Goal: Task Accomplishment & Management: Complete application form

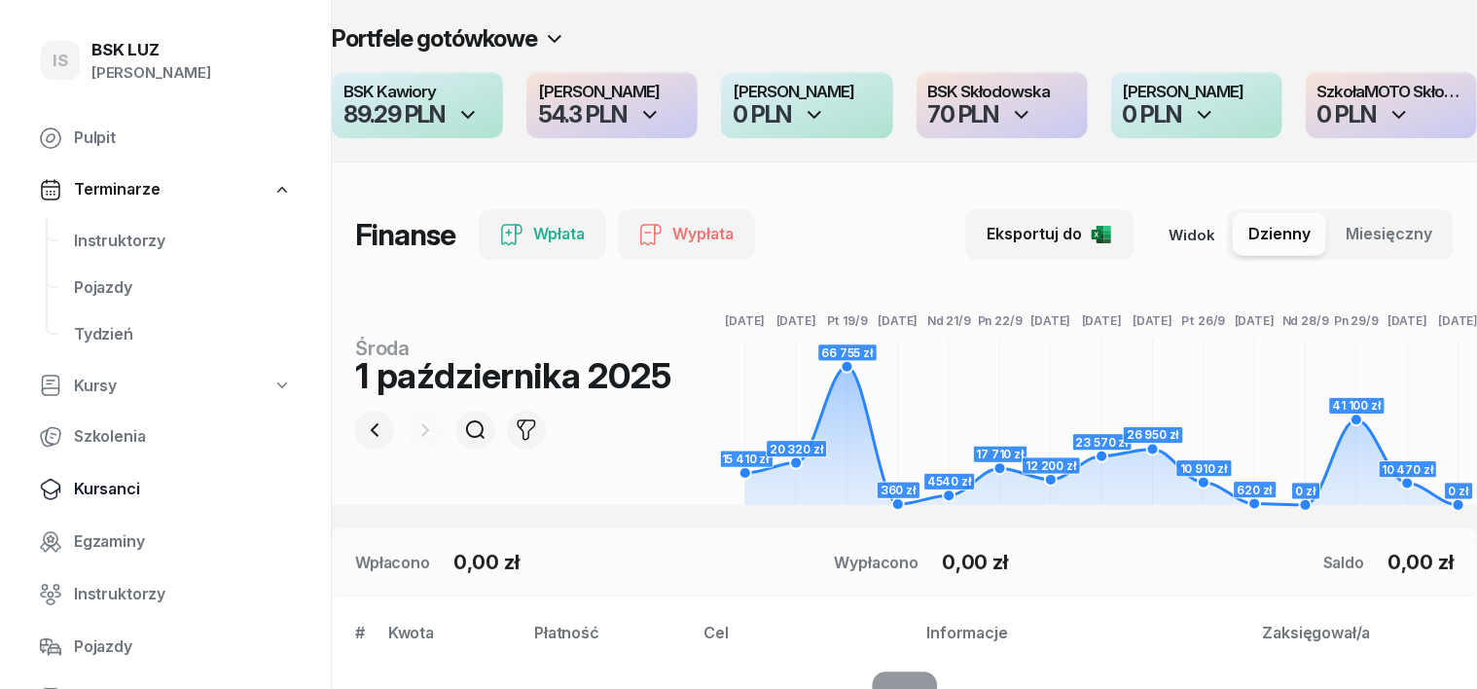
click at [118, 496] on span "Kursanci" at bounding box center [183, 489] width 218 height 25
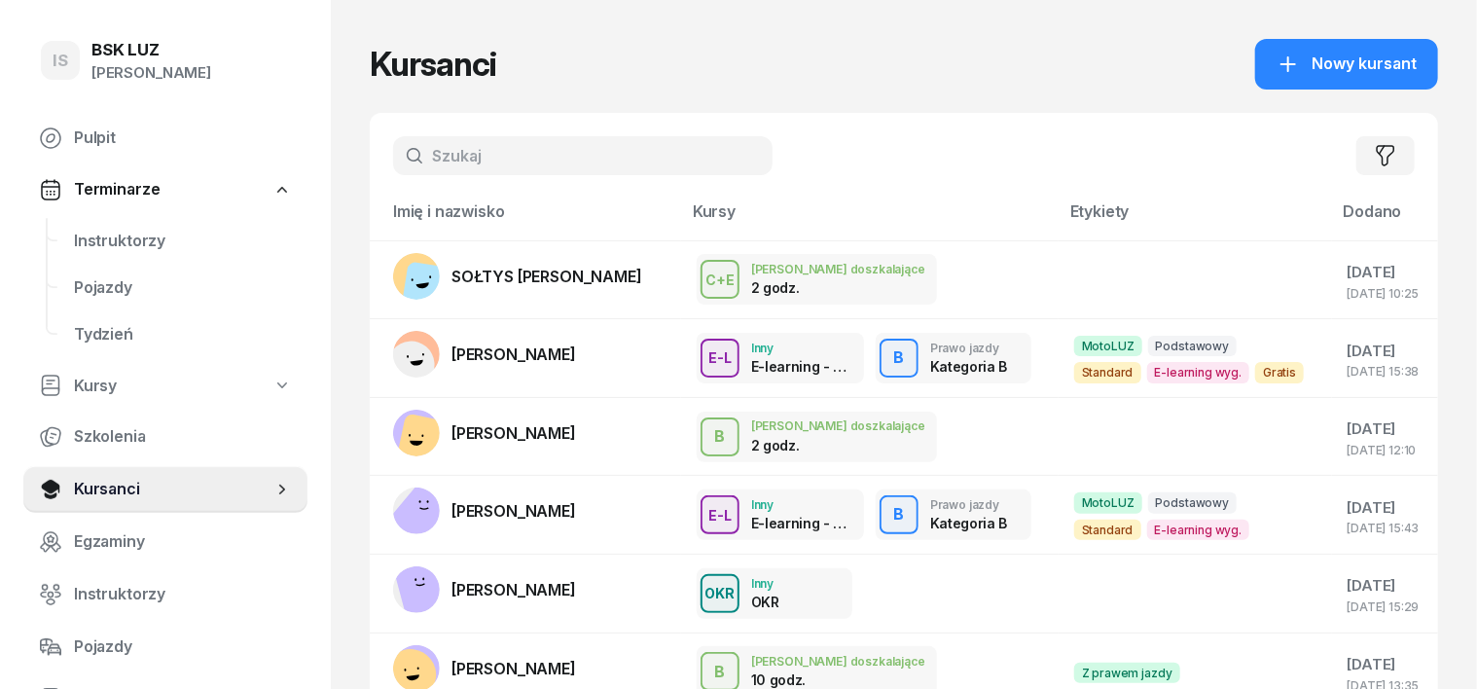
click at [403, 143] on input "text" at bounding box center [583, 155] width 380 height 39
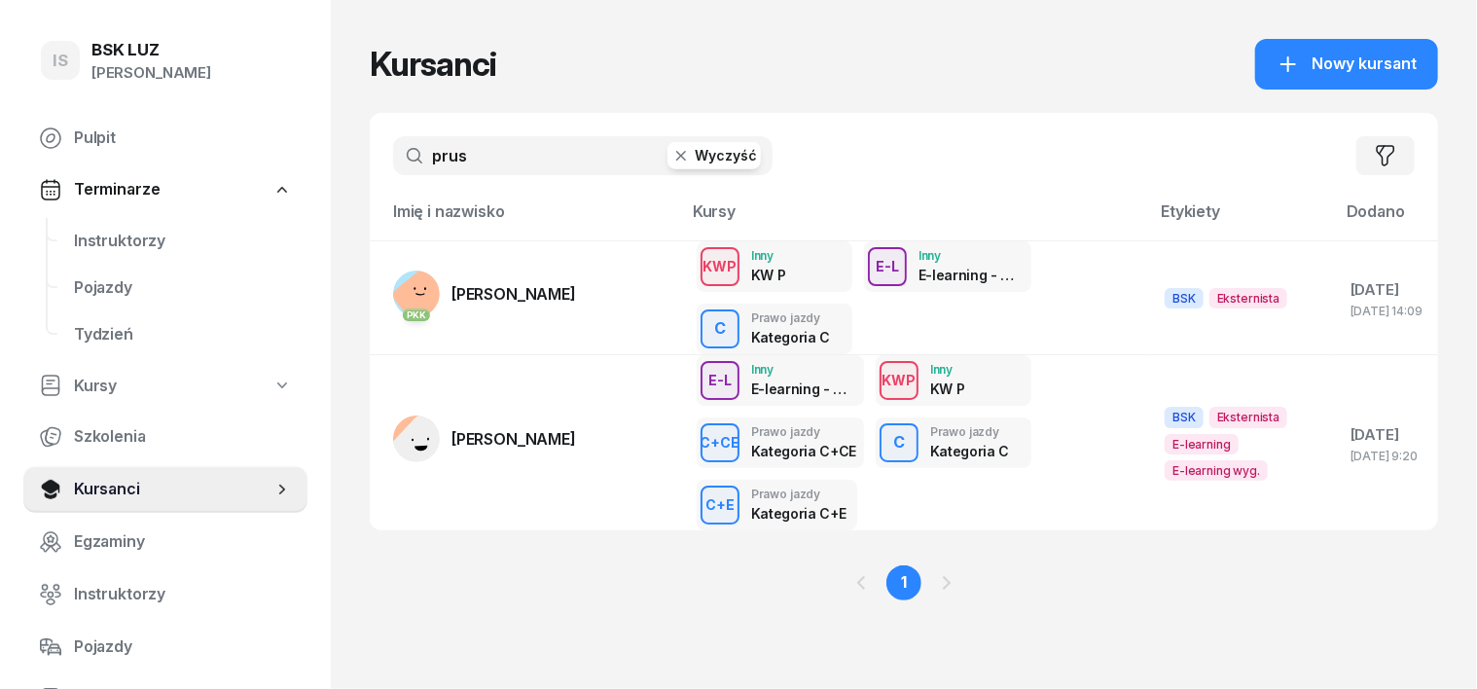
type input "prus"
click at [672, 163] on icon "button" at bounding box center [681, 155] width 19 height 19
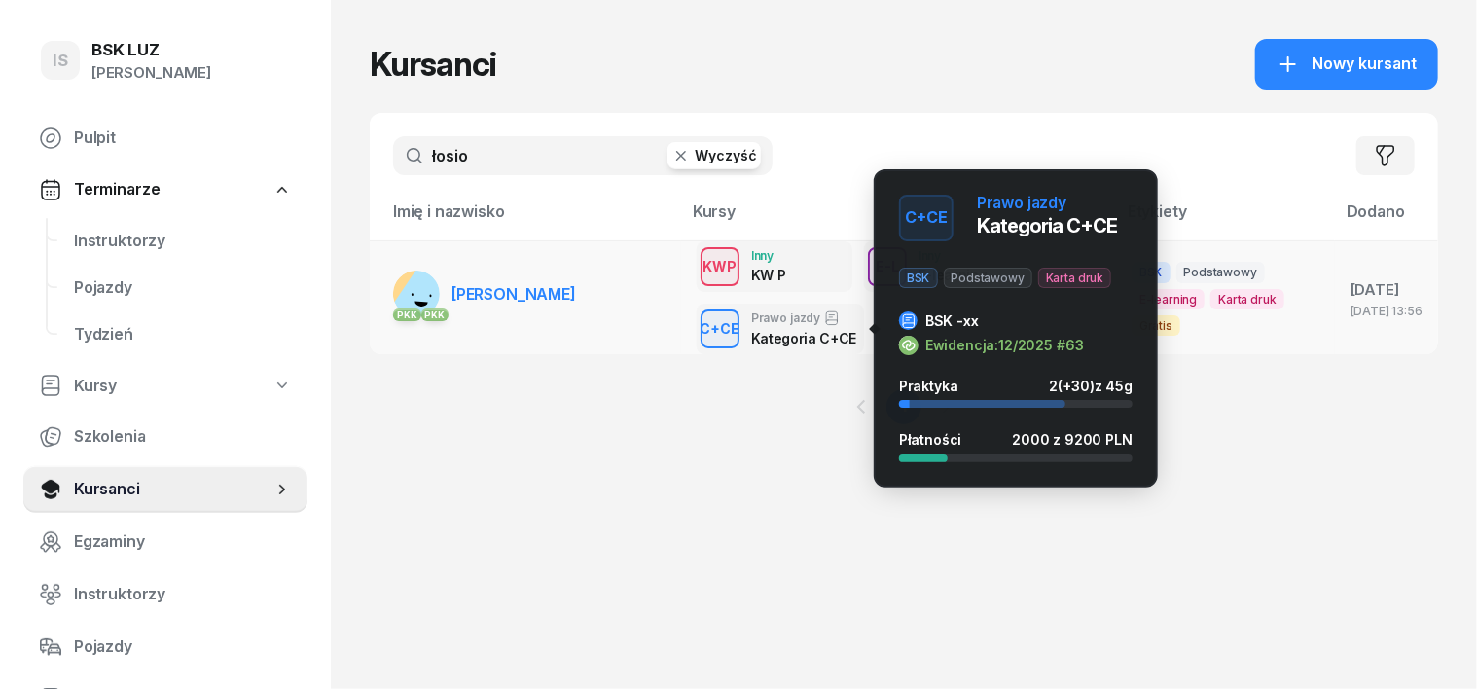
type input "łosio"
click at [693, 331] on div "C+CE" at bounding box center [720, 328] width 55 height 24
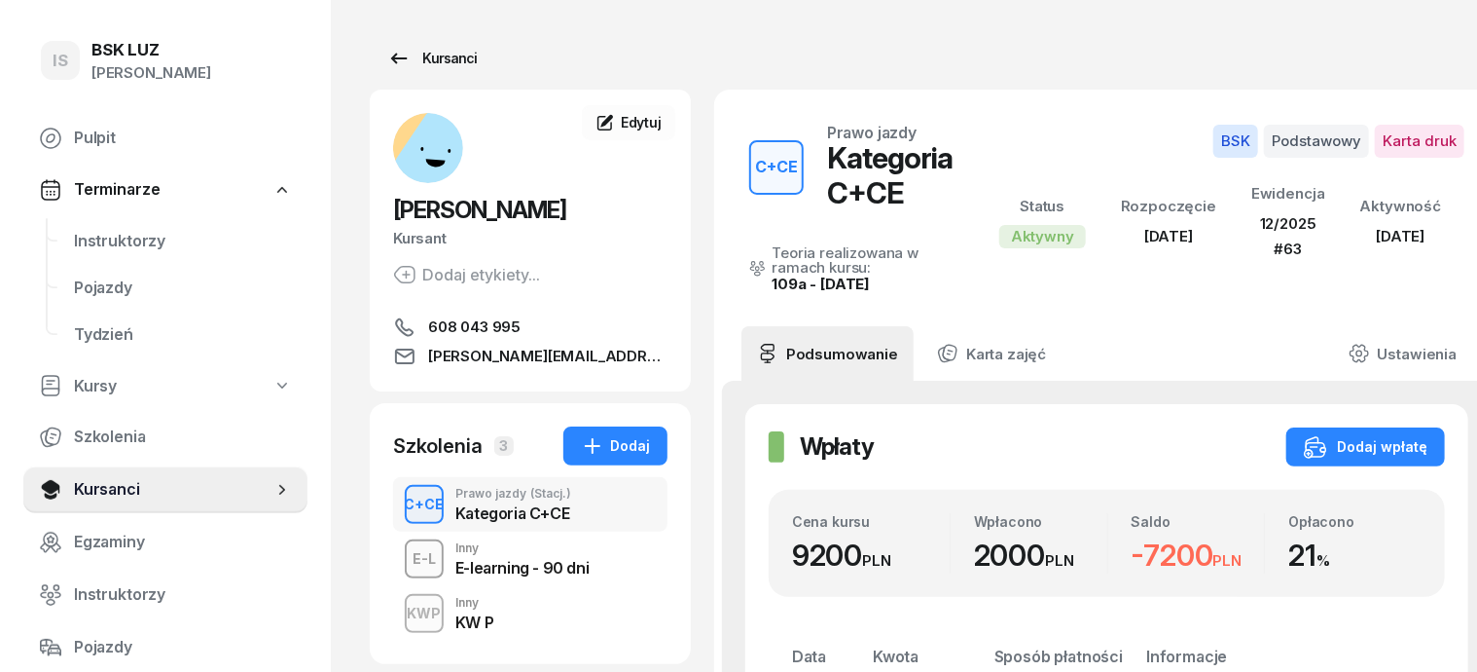
click at [428, 56] on div "Kursanci" at bounding box center [432, 58] width 90 height 23
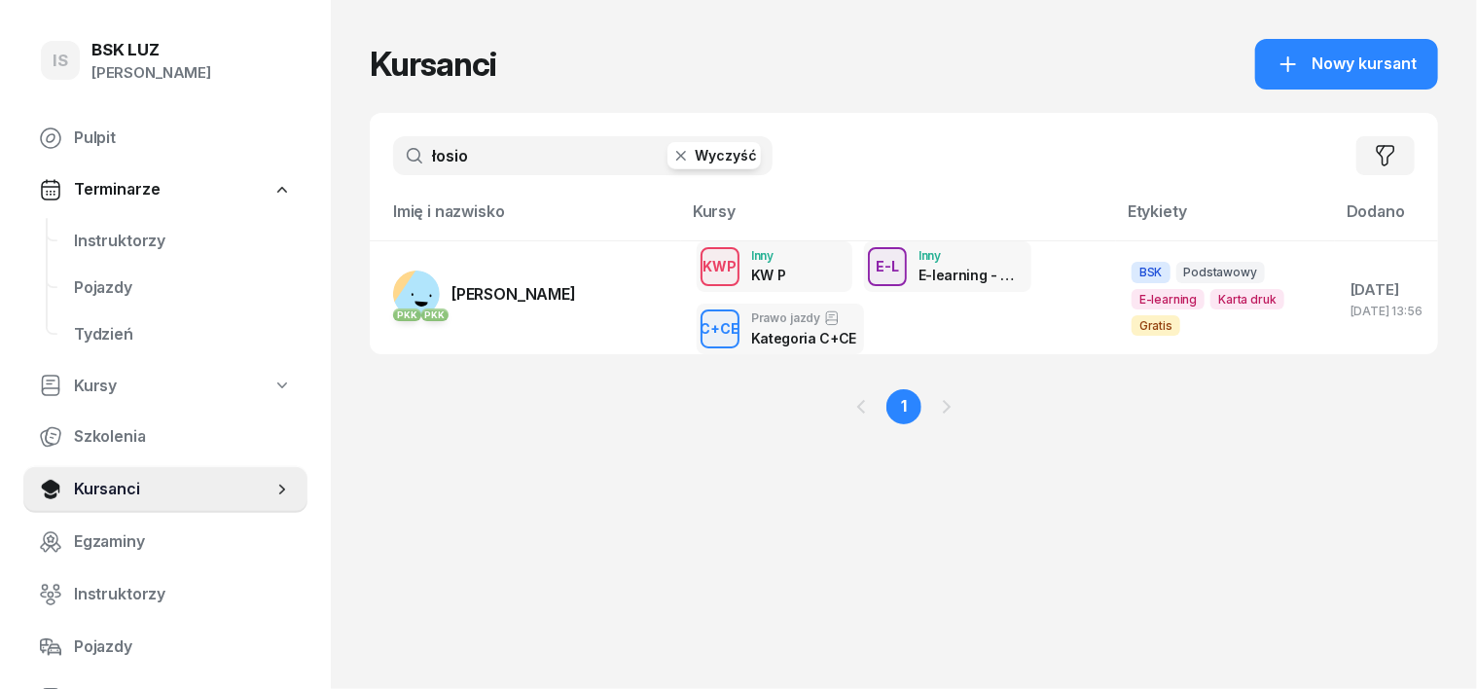
click at [672, 163] on icon "button" at bounding box center [681, 155] width 19 height 19
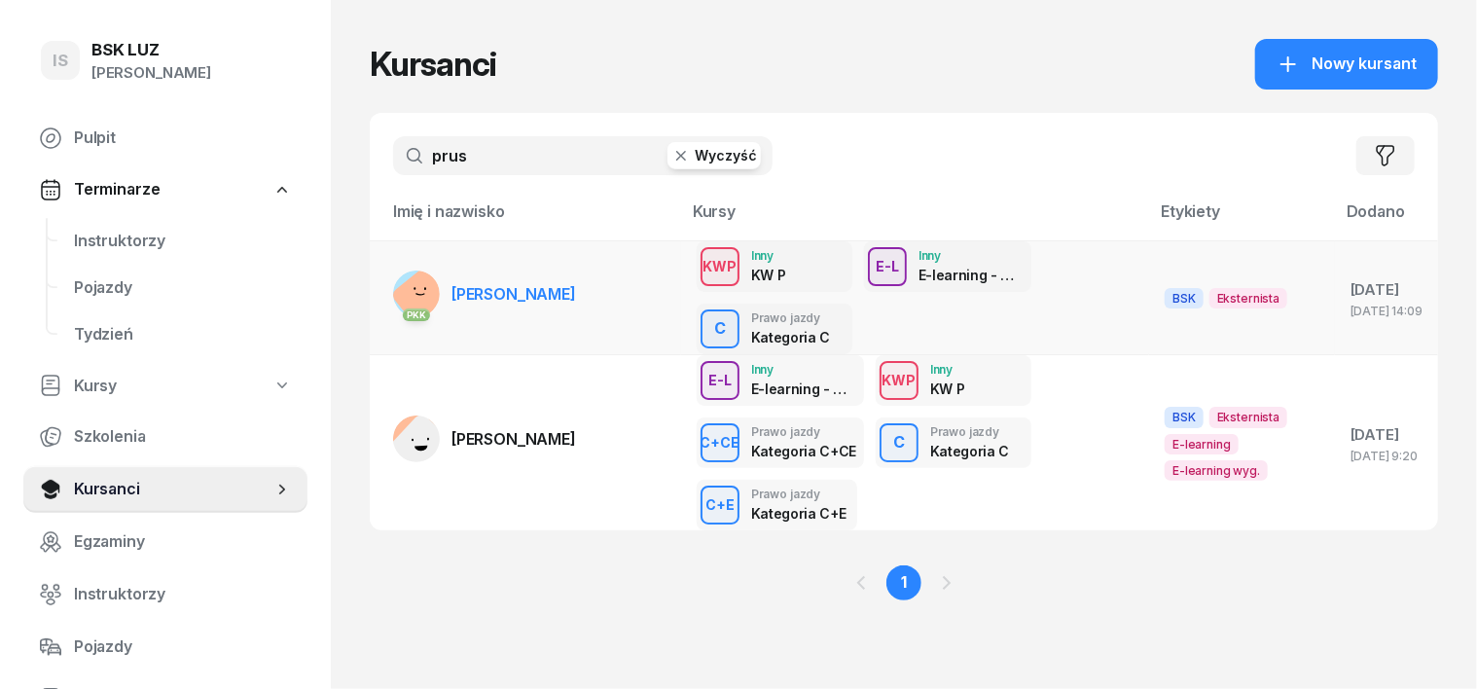
type input "prus"
click at [390, 288] on rect at bounding box center [423, 298] width 66 height 66
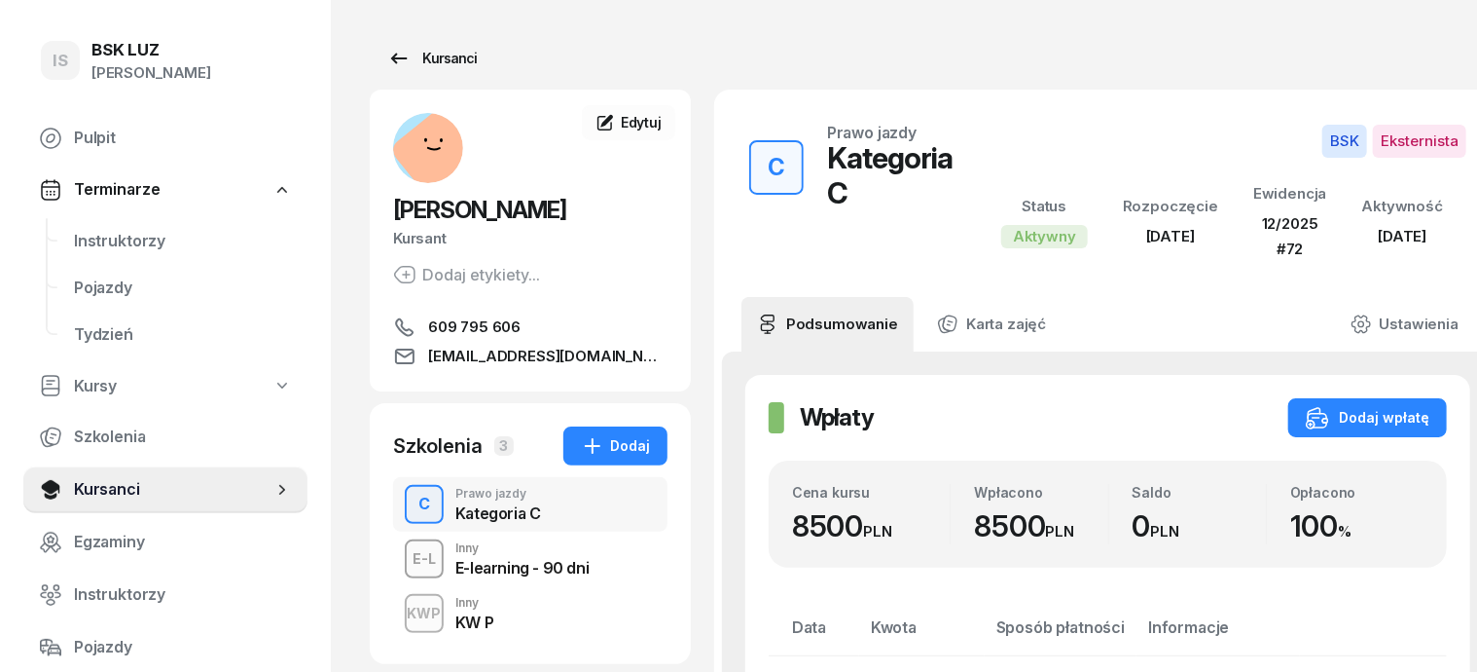
click at [424, 57] on div "Kursanci" at bounding box center [432, 58] width 90 height 23
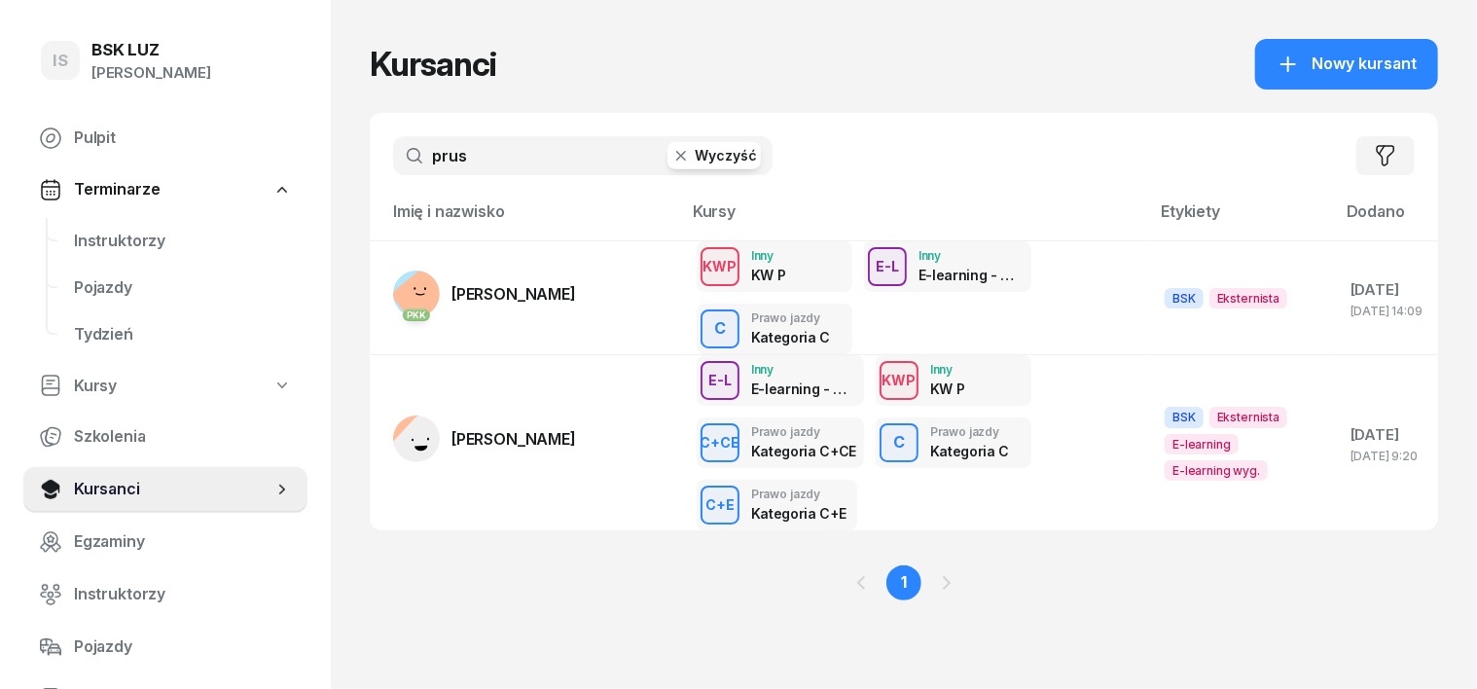
click at [676, 156] on icon "button" at bounding box center [681, 156] width 10 height 10
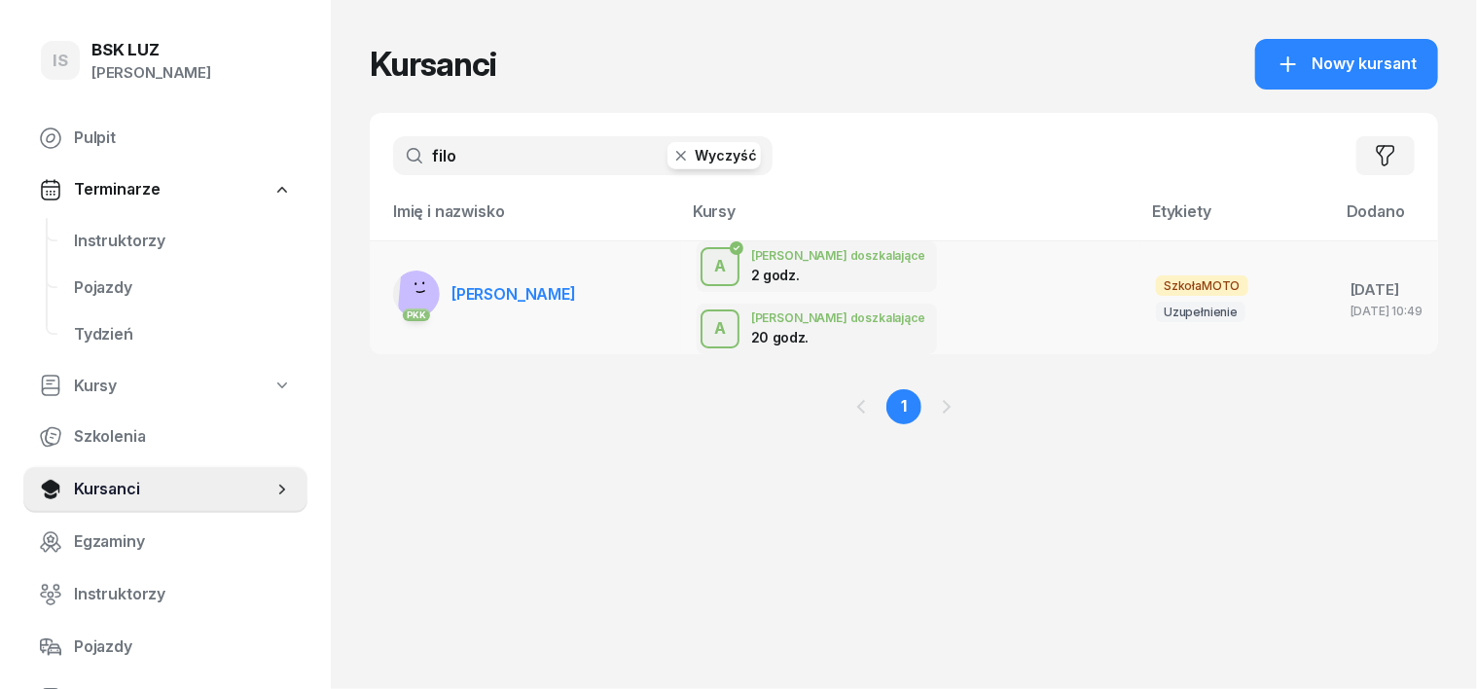
type input "filo"
click at [398, 268] on rect at bounding box center [428, 288] width 60 height 60
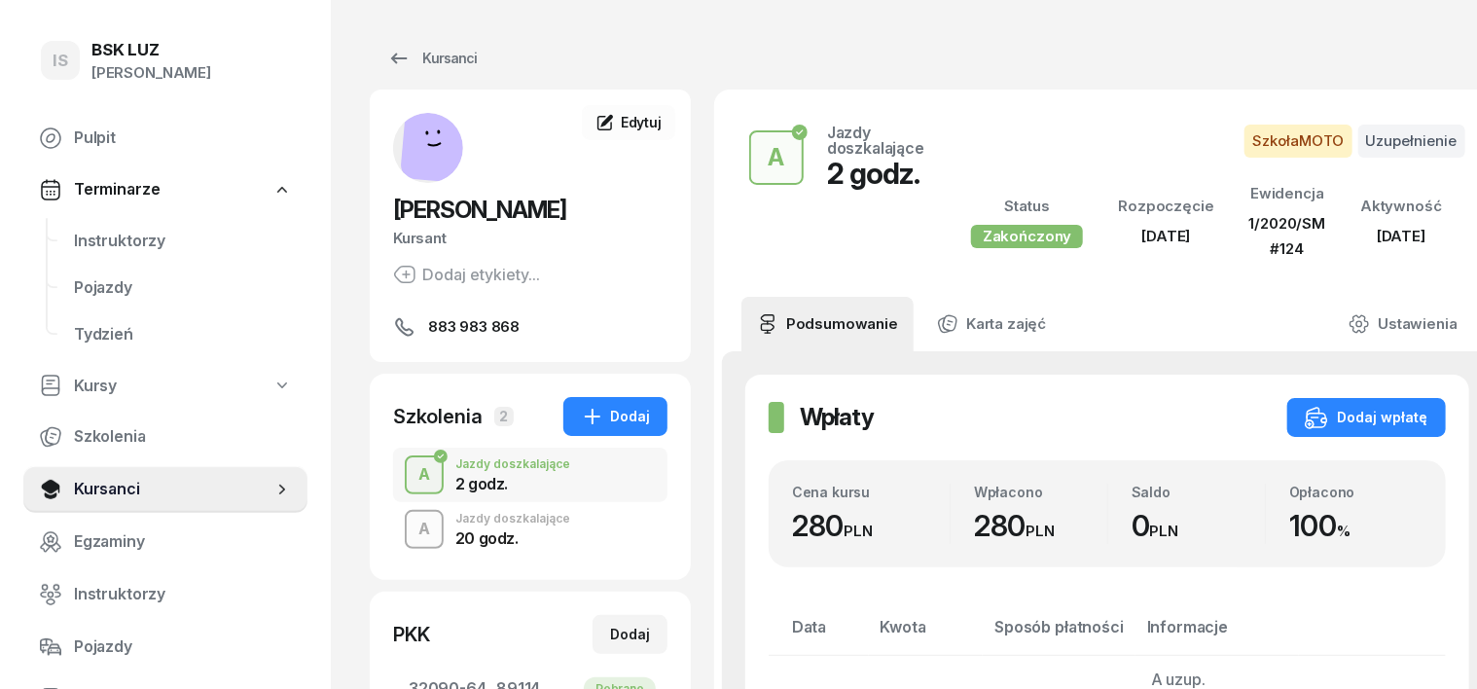
click at [411, 521] on div "A" at bounding box center [424, 529] width 27 height 33
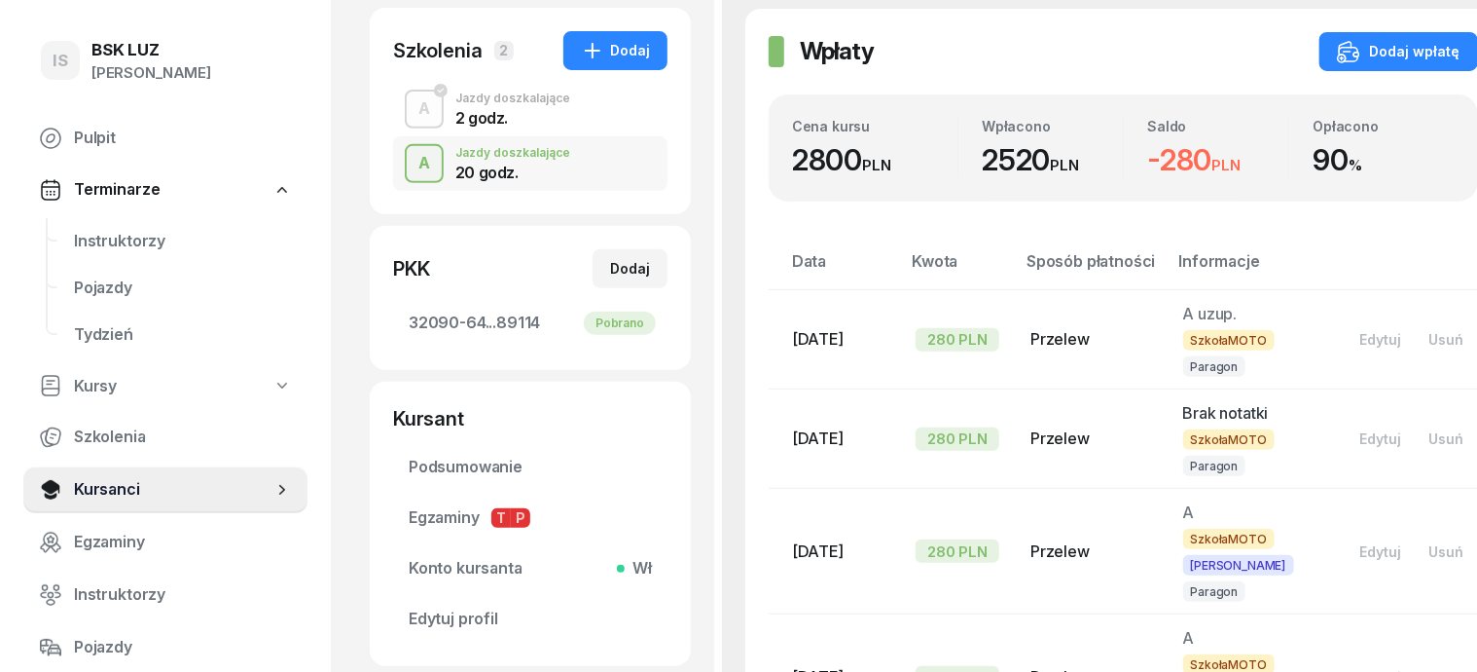
scroll to position [365, 0]
click at [1385, 48] on div "Dodaj wpłatę" at bounding box center [1399, 52] width 124 height 23
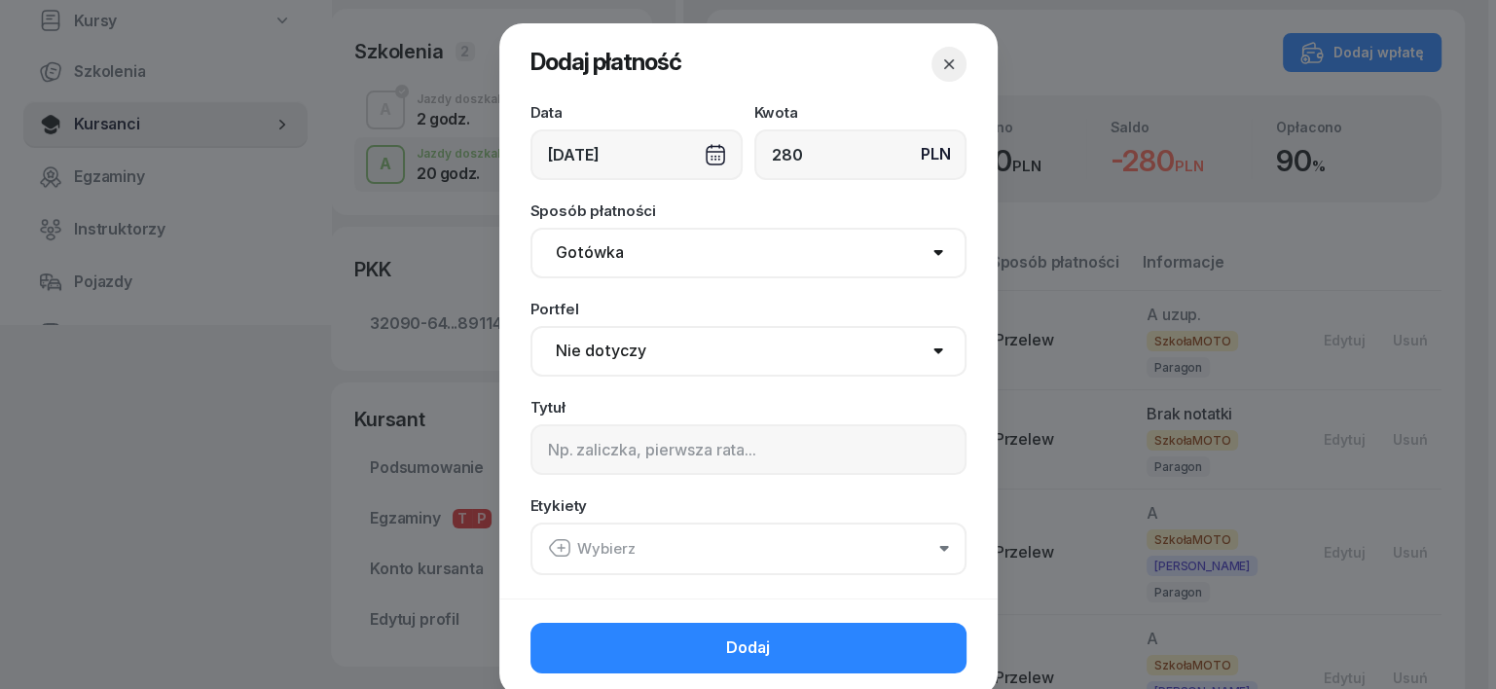
type input "280"
click at [592, 249] on select "Gotówka Karta Przelew Płatności online BLIK" at bounding box center [748, 253] width 436 height 51
select select "transfer"
click at [530, 228] on select "Gotówka Karta Przelew Płatności online BLIK" at bounding box center [748, 253] width 436 height 51
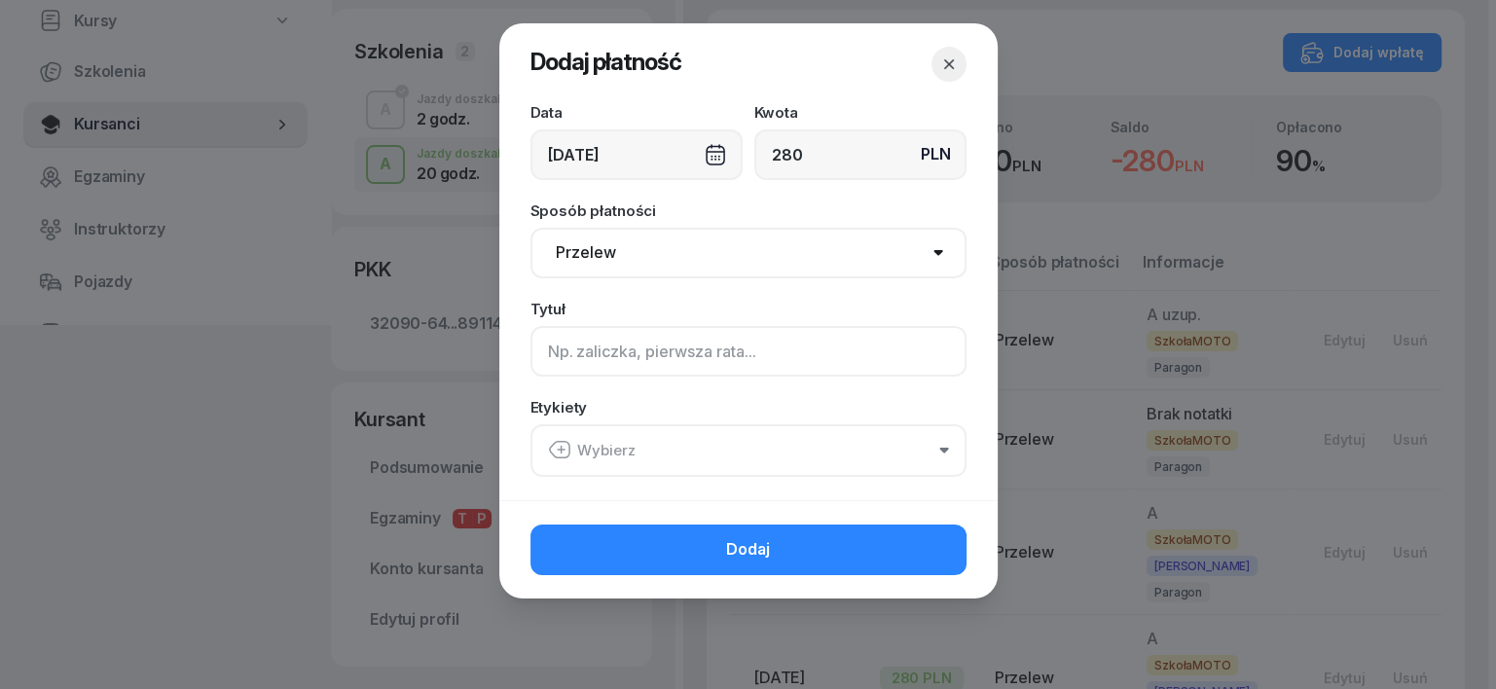
click at [557, 358] on input at bounding box center [748, 351] width 436 height 51
type input "a"
type input "A"
click at [561, 442] on icon "button" at bounding box center [558, 450] width 19 height 17
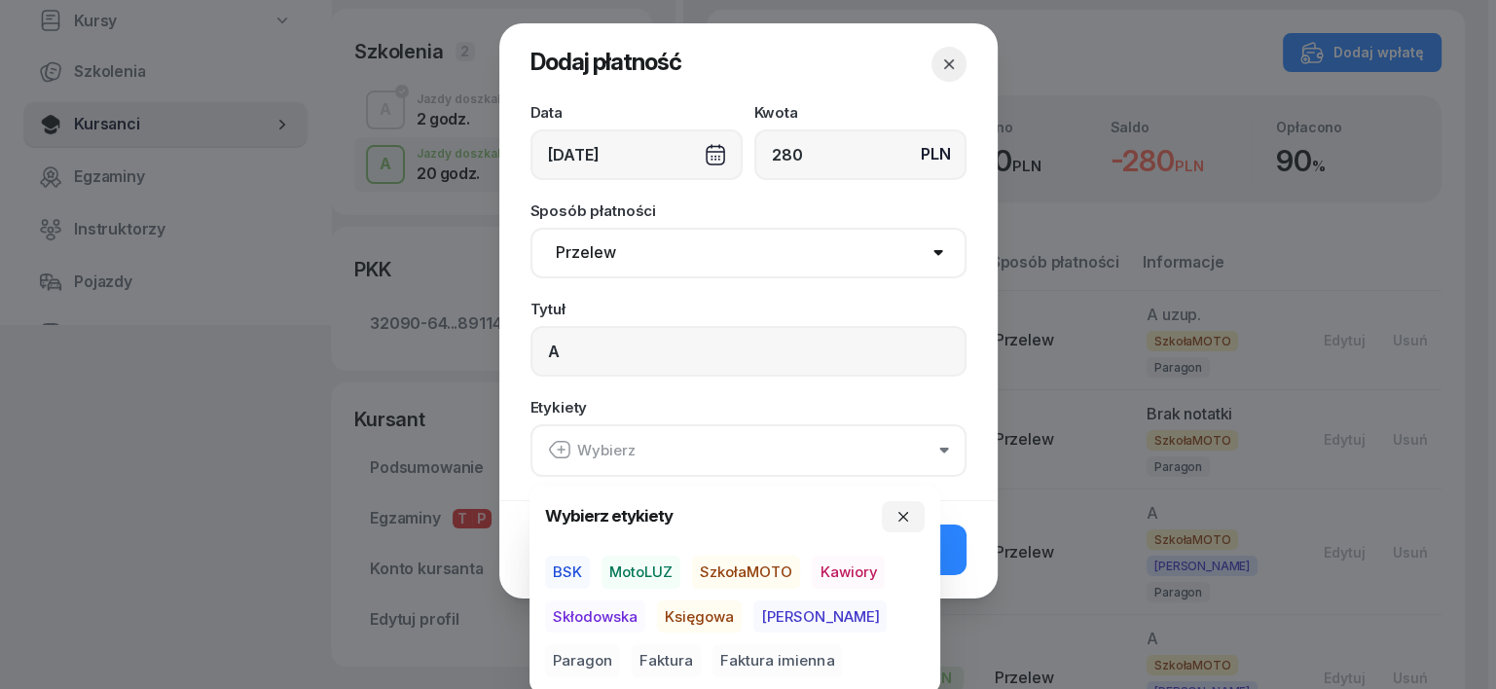
drag, startPoint x: 748, startPoint y: 564, endPoint x: 756, endPoint y: 577, distance: 16.2
click at [750, 572] on span "SzkołaMOTO" at bounding box center [746, 572] width 108 height 33
click at [770, 615] on span "[PERSON_NAME]" at bounding box center [819, 616] width 133 height 33
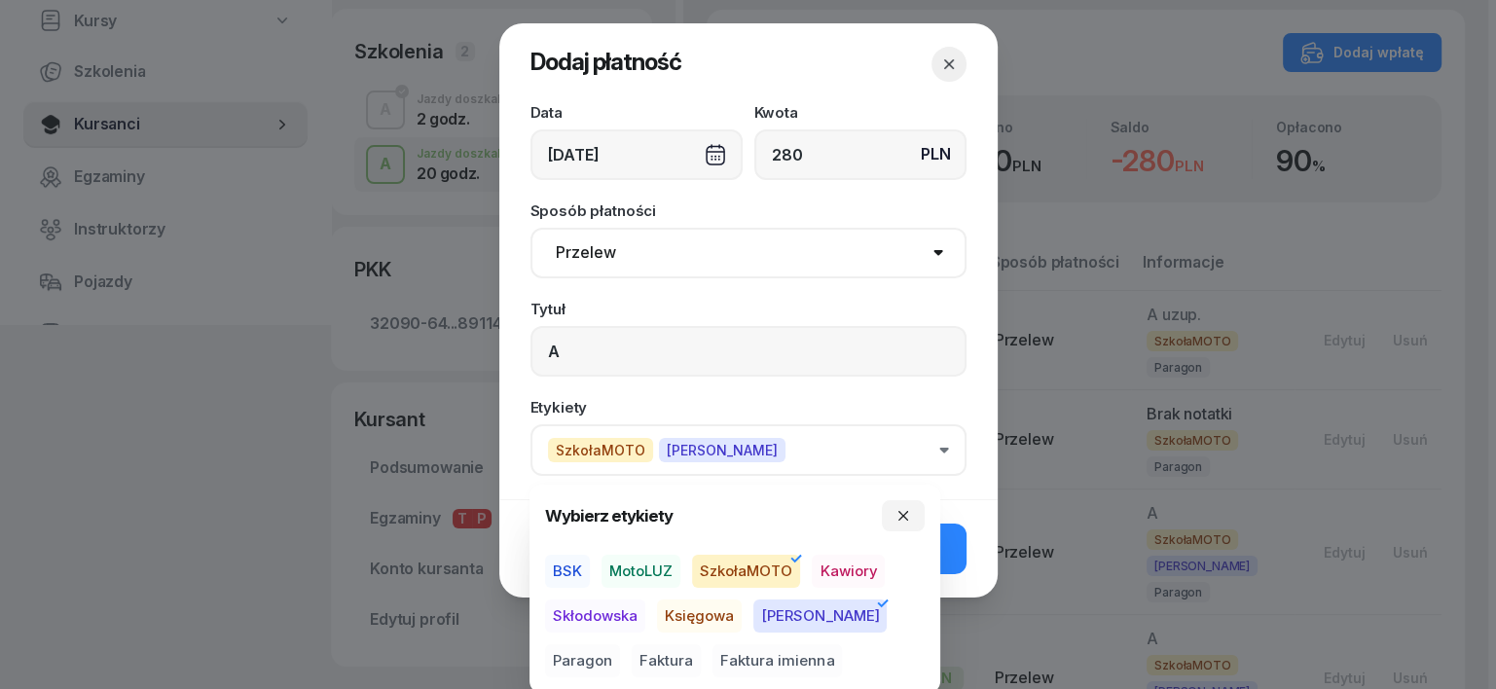
click at [620, 644] on span "Paragon" at bounding box center [582, 660] width 75 height 33
click at [718, 158] on div "[DATE]" at bounding box center [636, 154] width 212 height 51
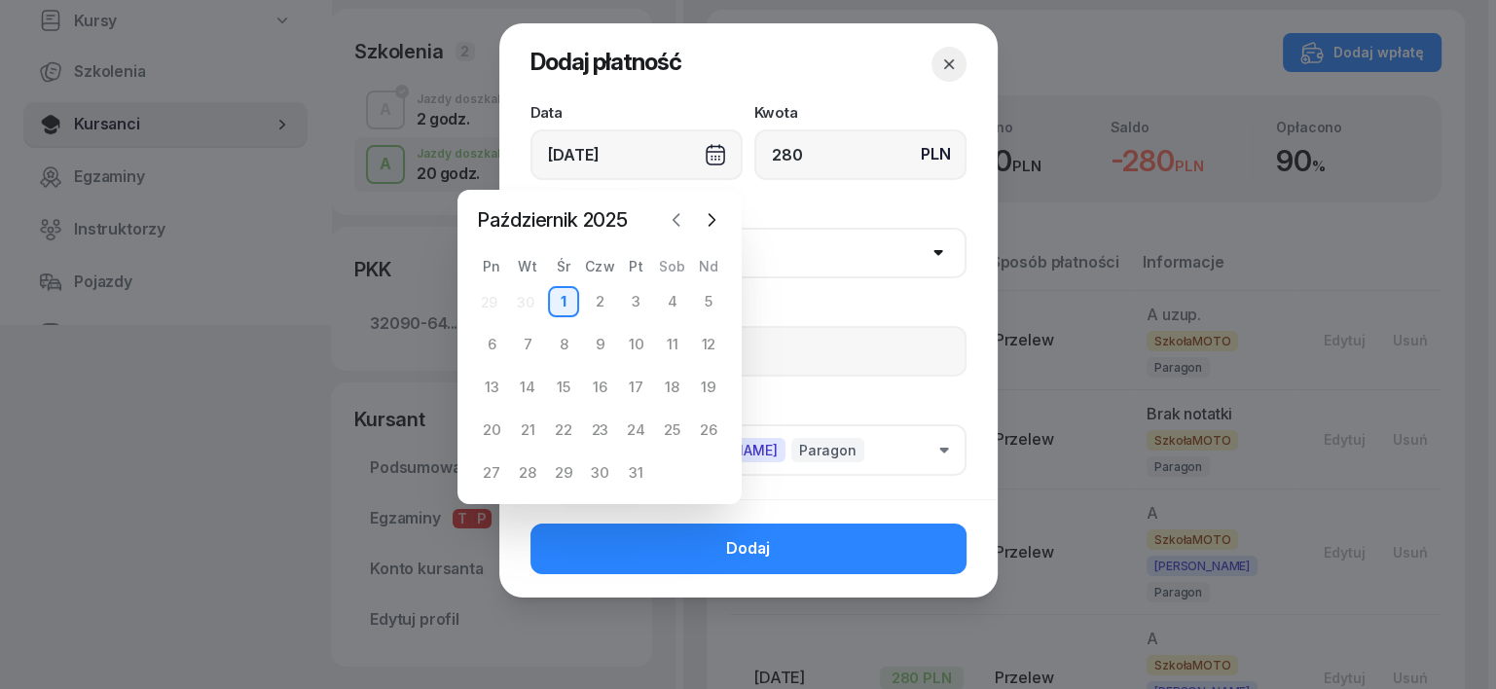
click at [678, 220] on icon "button" at bounding box center [676, 219] width 19 height 19
click at [525, 466] on div "30" at bounding box center [527, 472] width 31 height 31
type input "[DATE]"
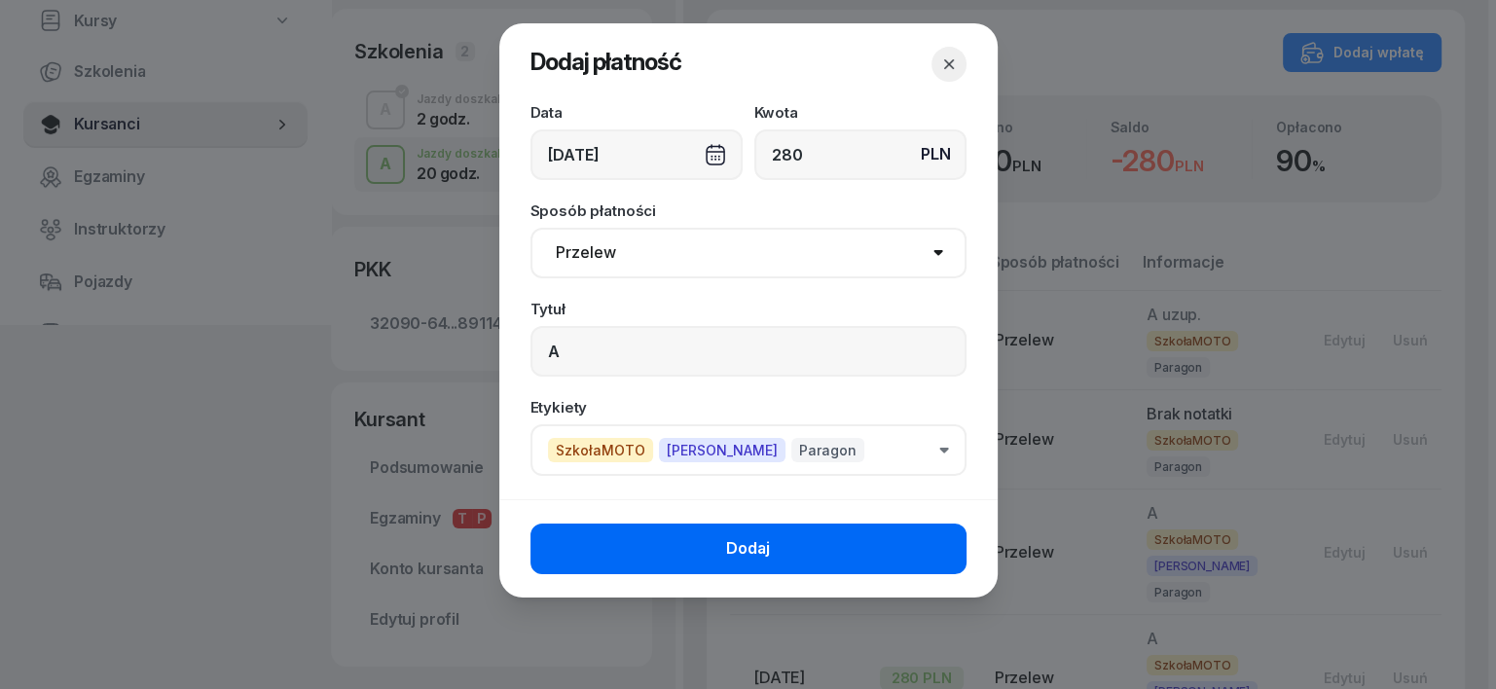
click at [694, 554] on button "Dodaj" at bounding box center [748, 549] width 436 height 51
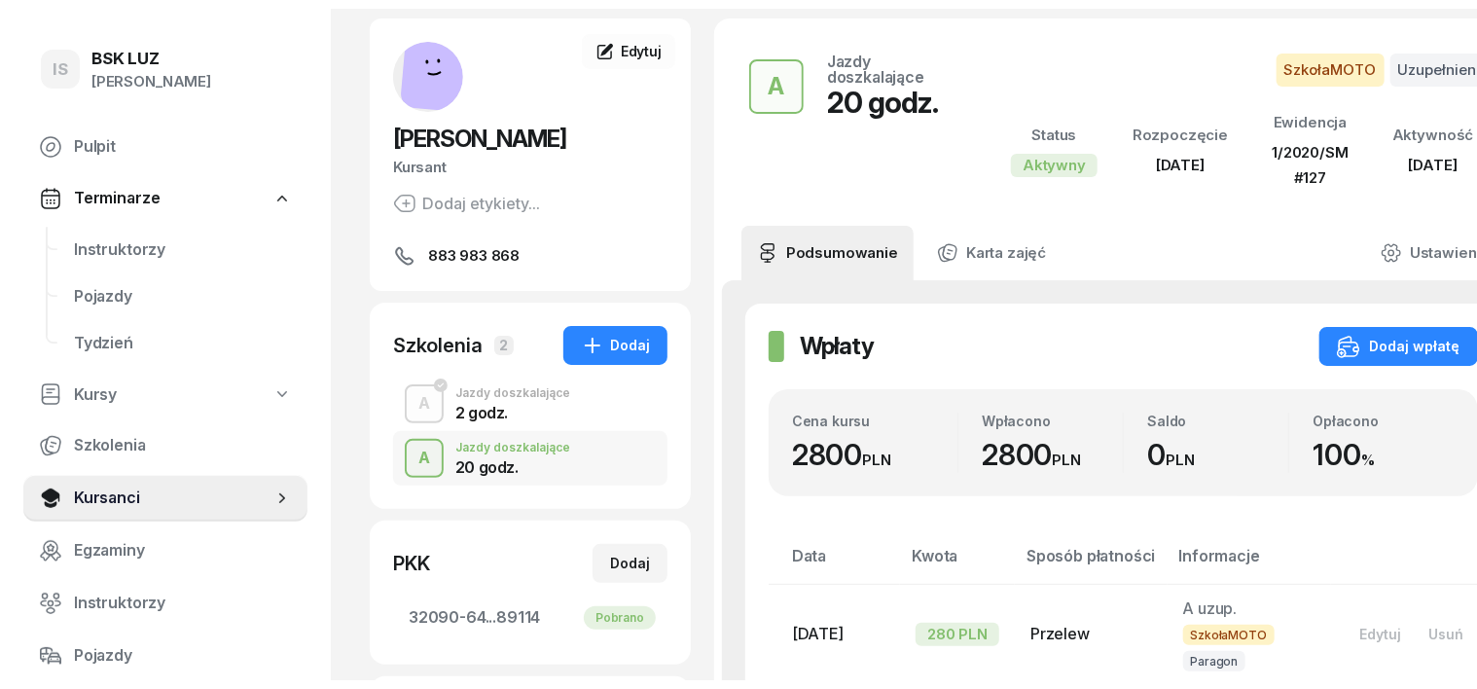
scroll to position [0, 0]
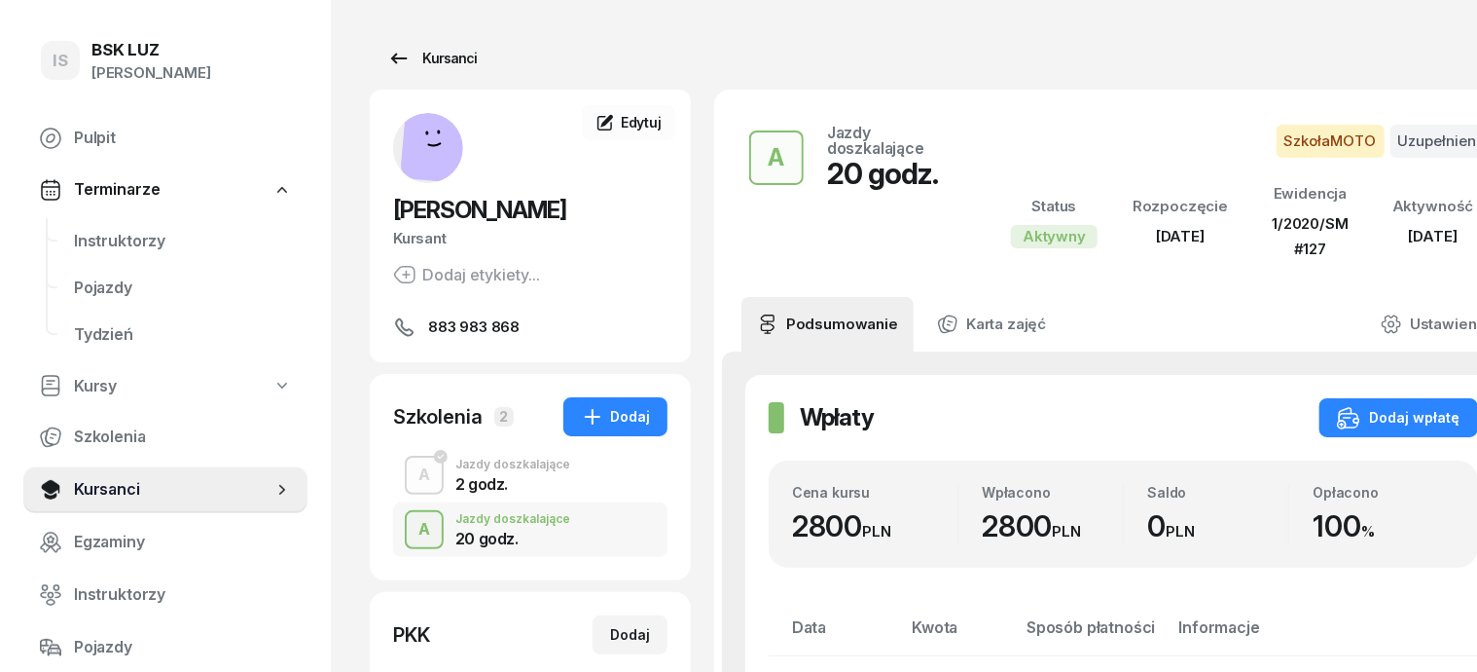
click at [413, 52] on div "Kursanci" at bounding box center [432, 58] width 90 height 23
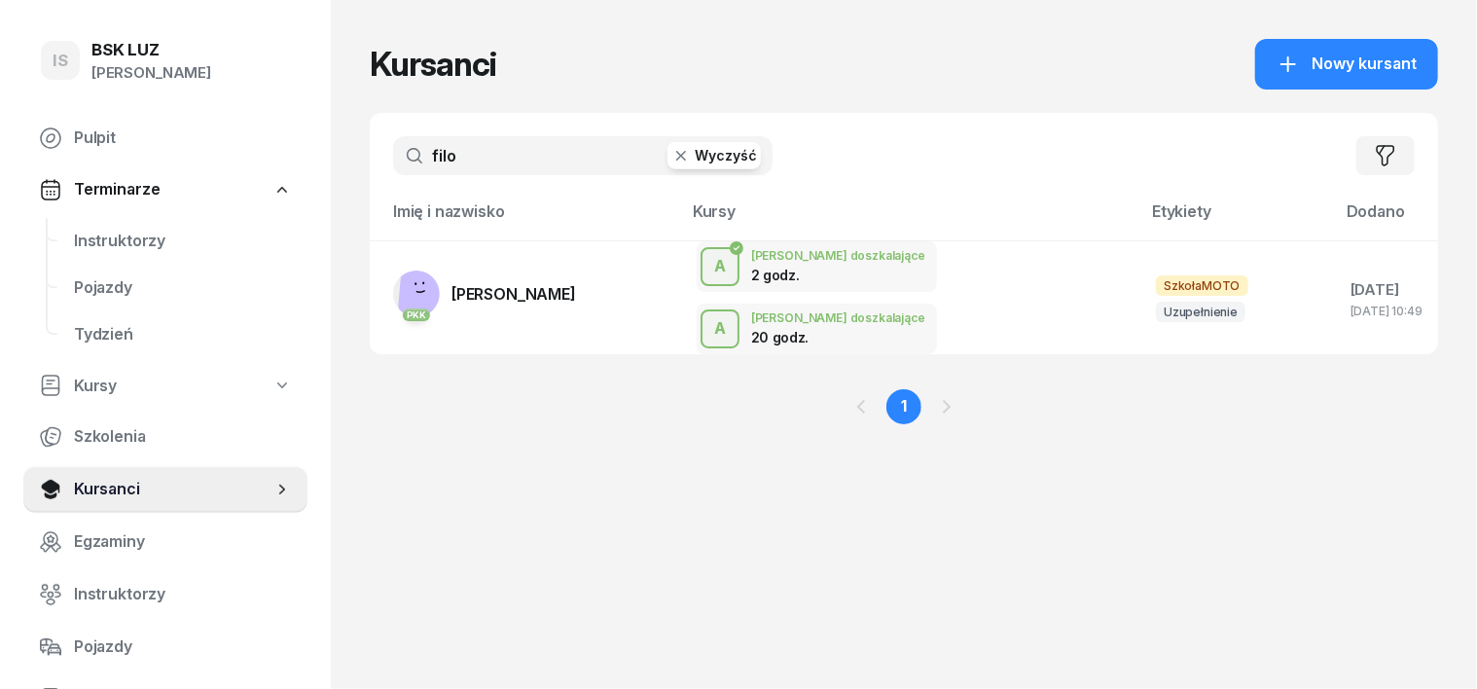
click at [672, 153] on icon "button" at bounding box center [681, 155] width 19 height 19
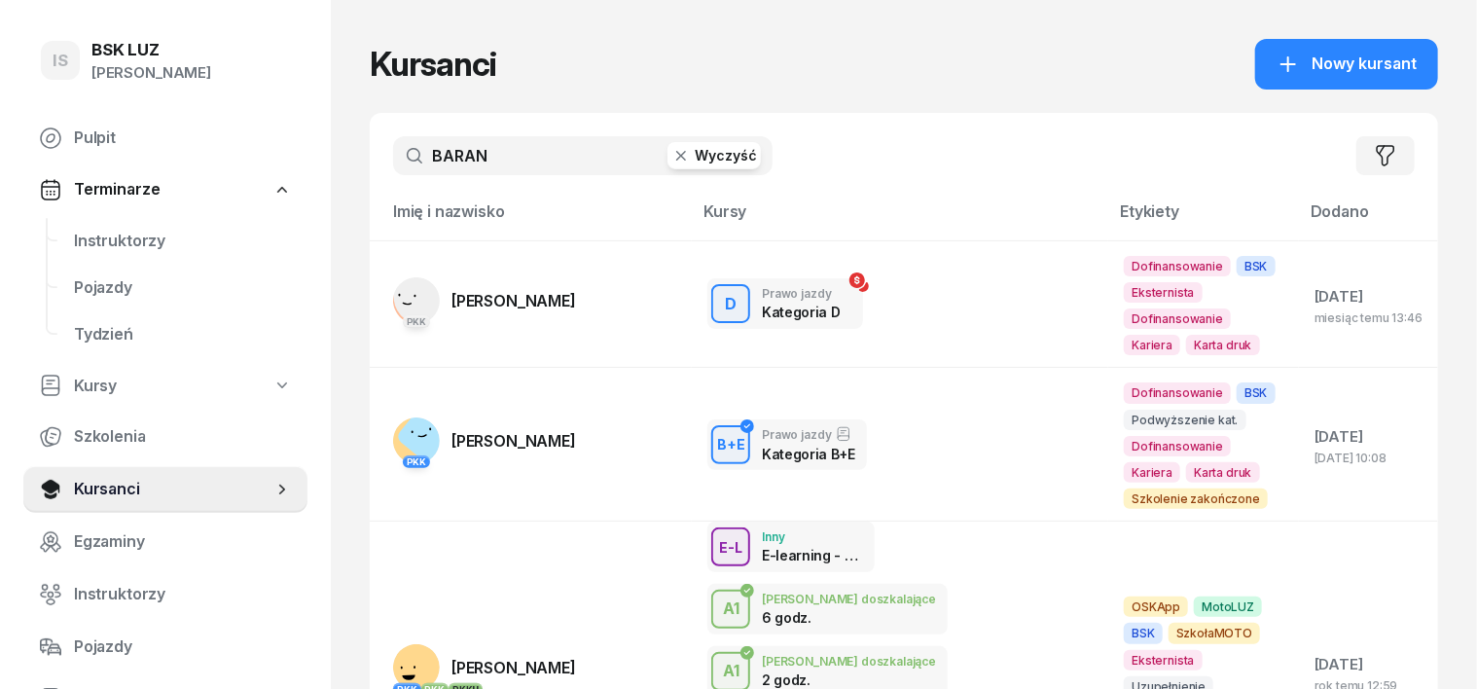
type input "BARAN"
click at [672, 153] on icon "button" at bounding box center [681, 155] width 19 height 19
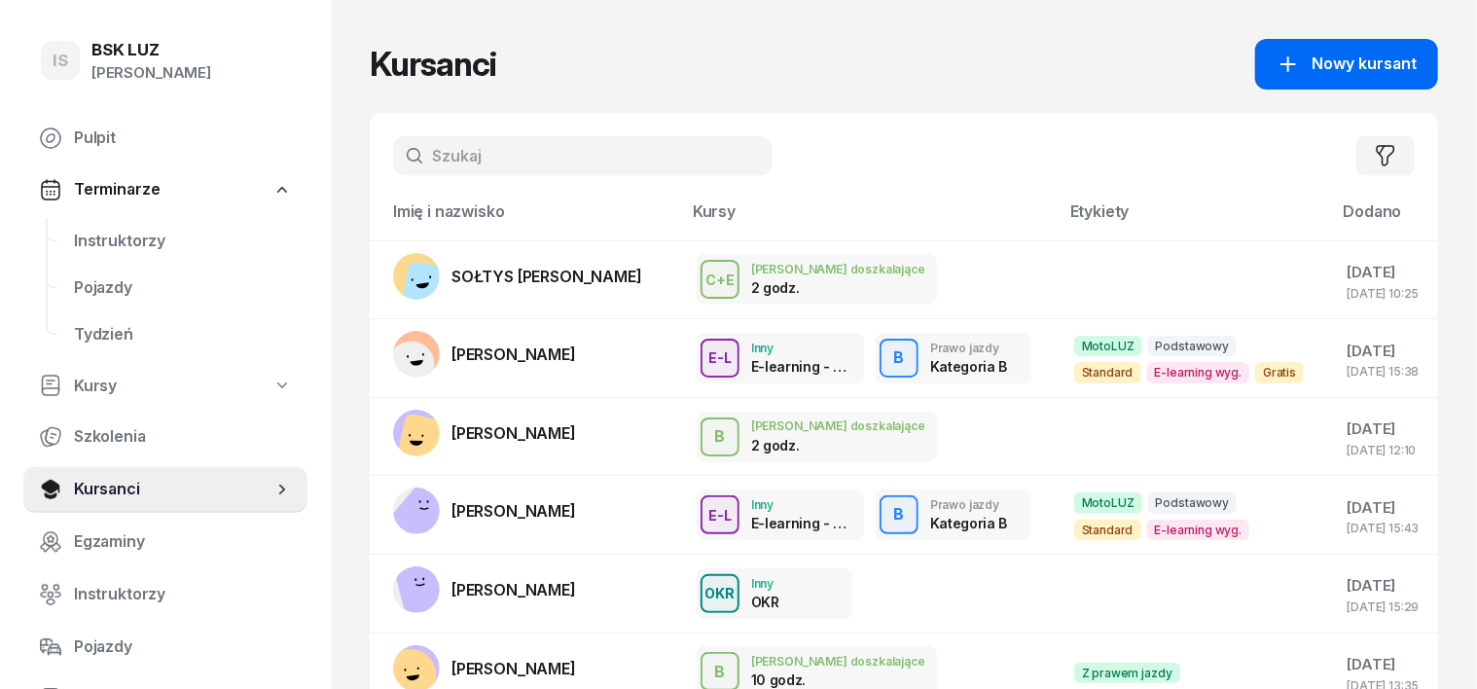
click at [1404, 66] on span "Nowy kursant" at bounding box center [1364, 64] width 105 height 25
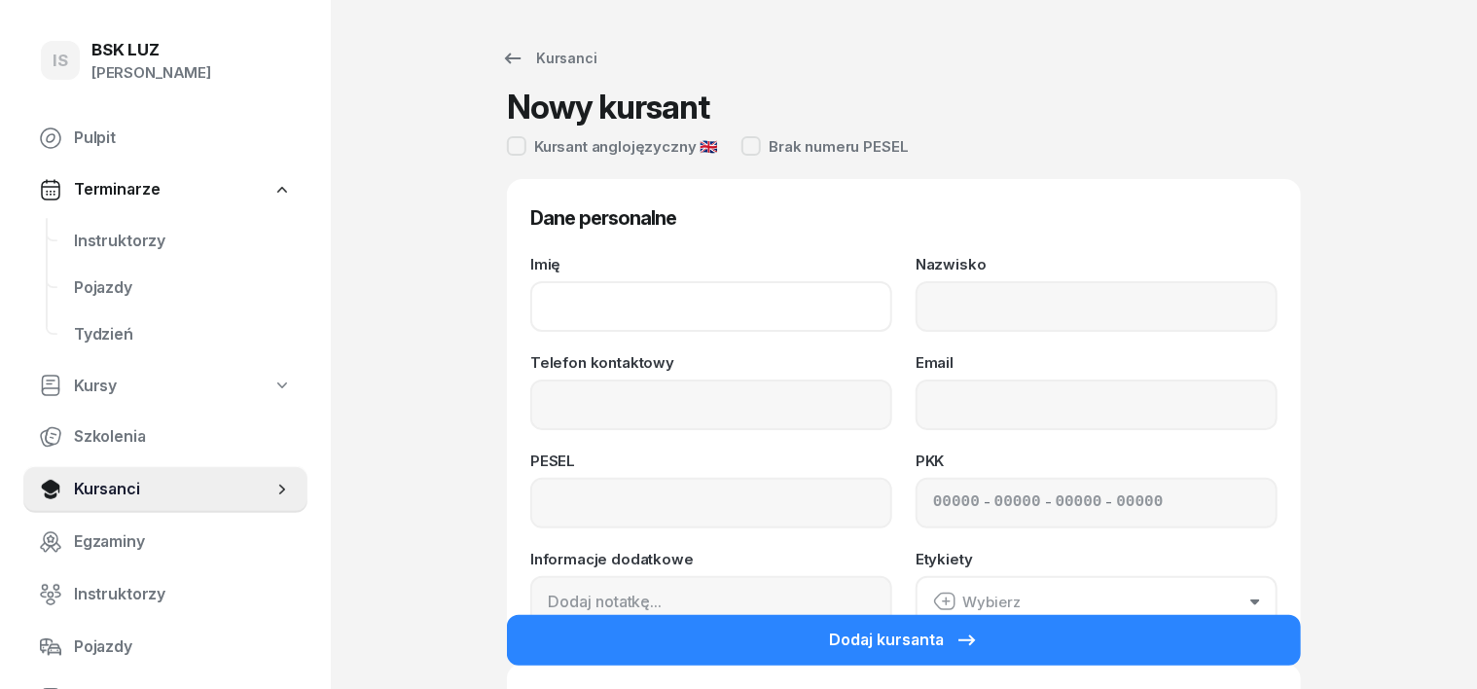
click at [539, 315] on input "Imię" at bounding box center [711, 306] width 362 height 51
type input "[PERSON_NAME]"
click at [962, 306] on input "Nazwisko" at bounding box center [1097, 306] width 362 height 51
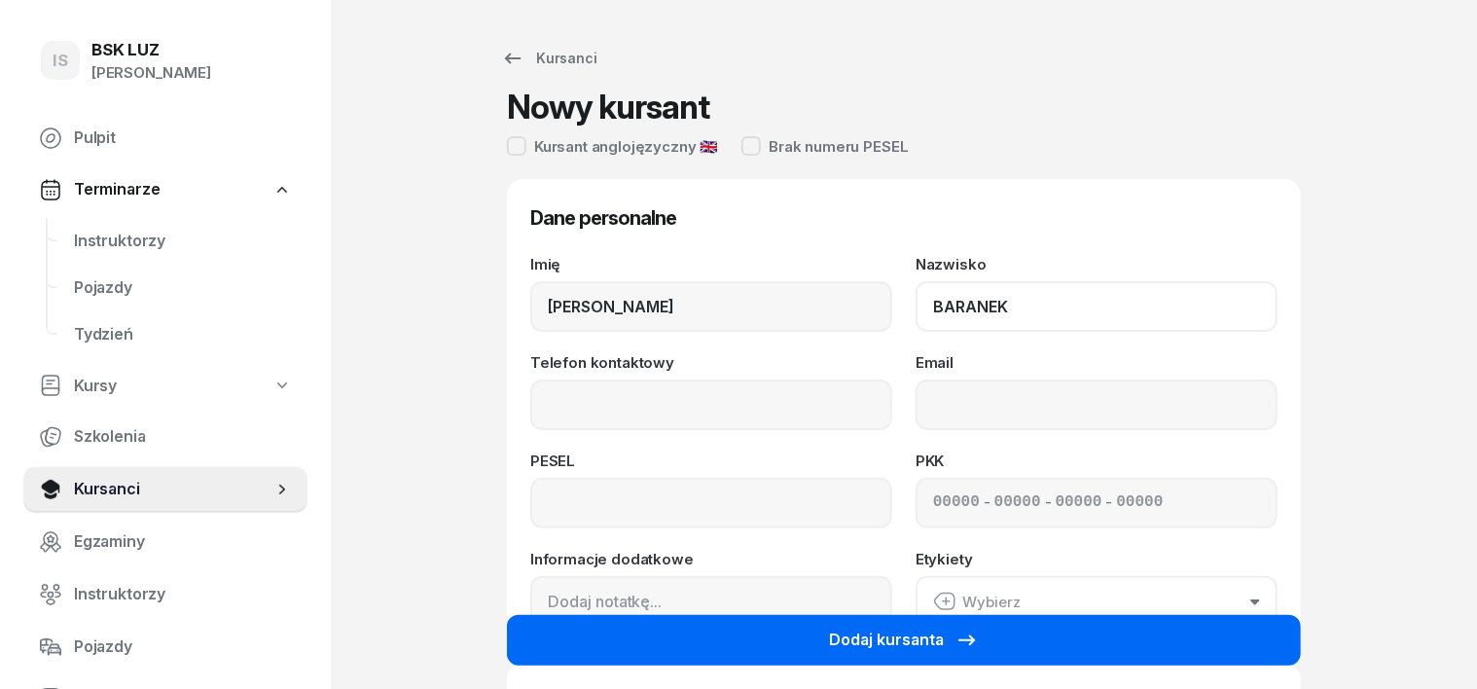
type input "BARANEK"
click at [994, 636] on button "Dodaj kursanta" at bounding box center [904, 640] width 794 height 51
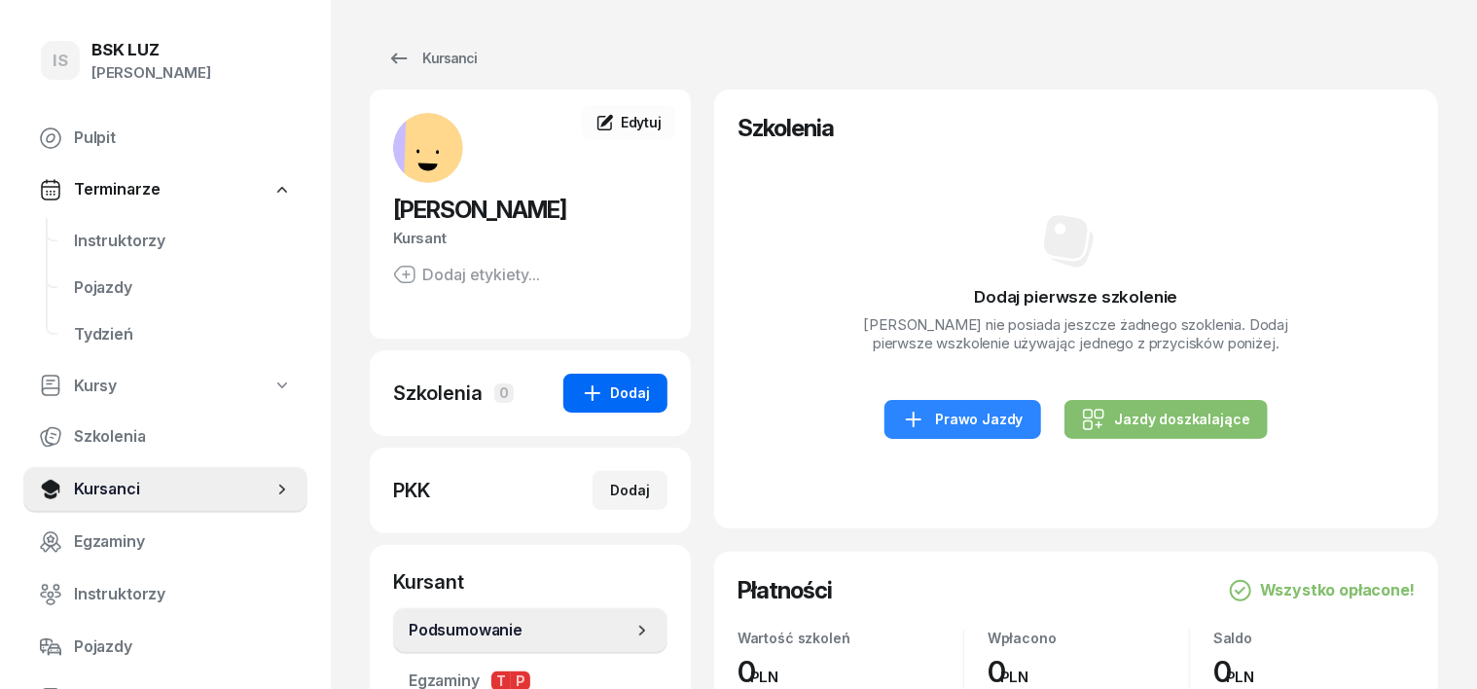
click at [603, 389] on div "Dodaj" at bounding box center [615, 393] width 69 height 23
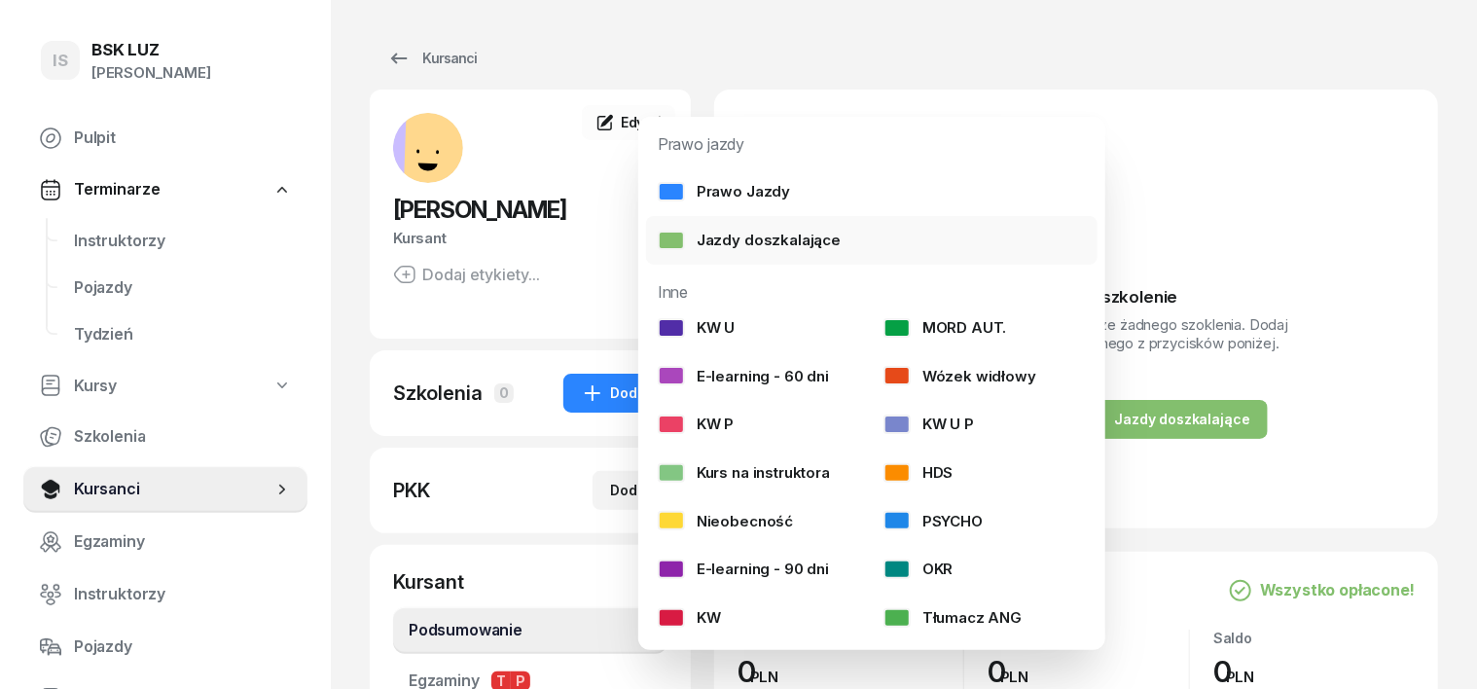
click at [673, 237] on div at bounding box center [671, 240] width 27 height 19
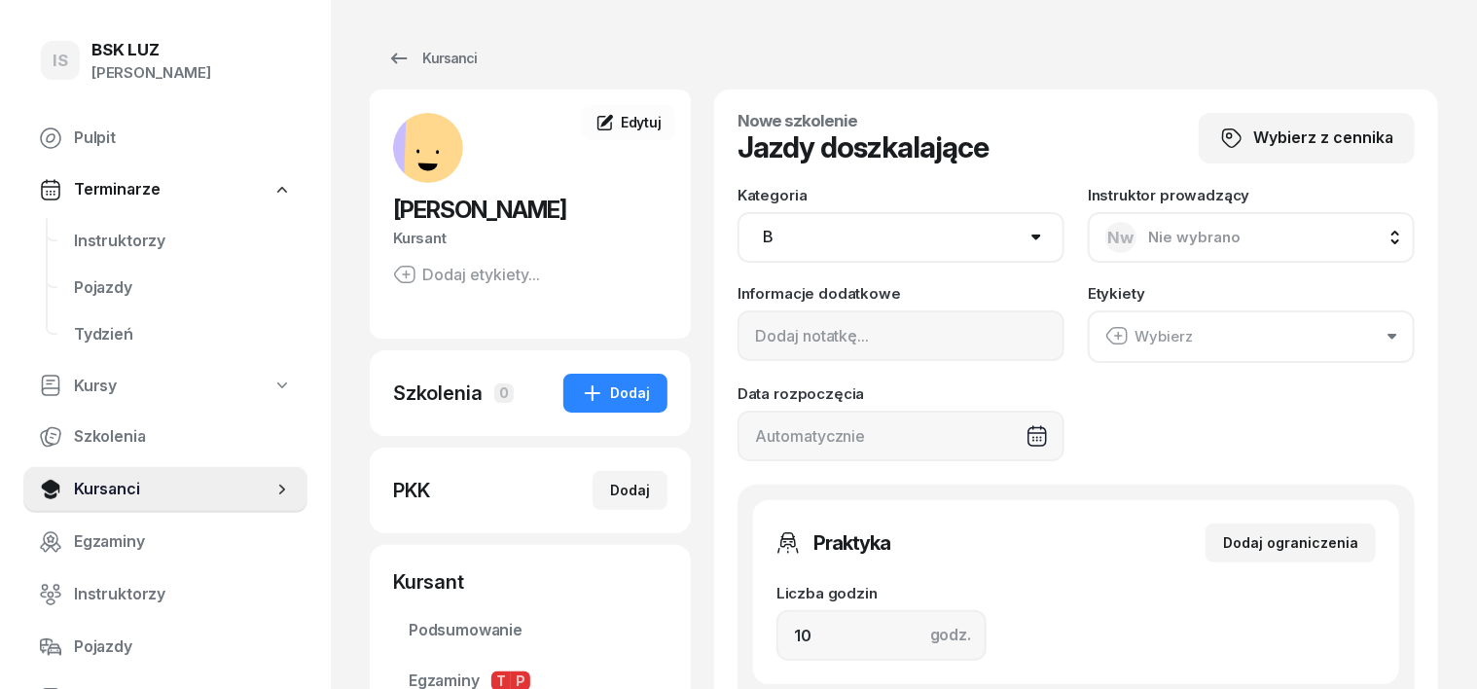
click at [1026, 234] on select "AM A1 A2 A B1 B B+E C1 C1+E C C+E D1 D1+E D D+E T Tram C+CE C+D" at bounding box center [901, 237] width 327 height 51
select select "A"
click at [738, 212] on select "AM A1 A2 A B1 B B+E C1 C1+E C C+E D1 D1+E D D+E T Tram C+CE C+D" at bounding box center [901, 237] width 327 height 51
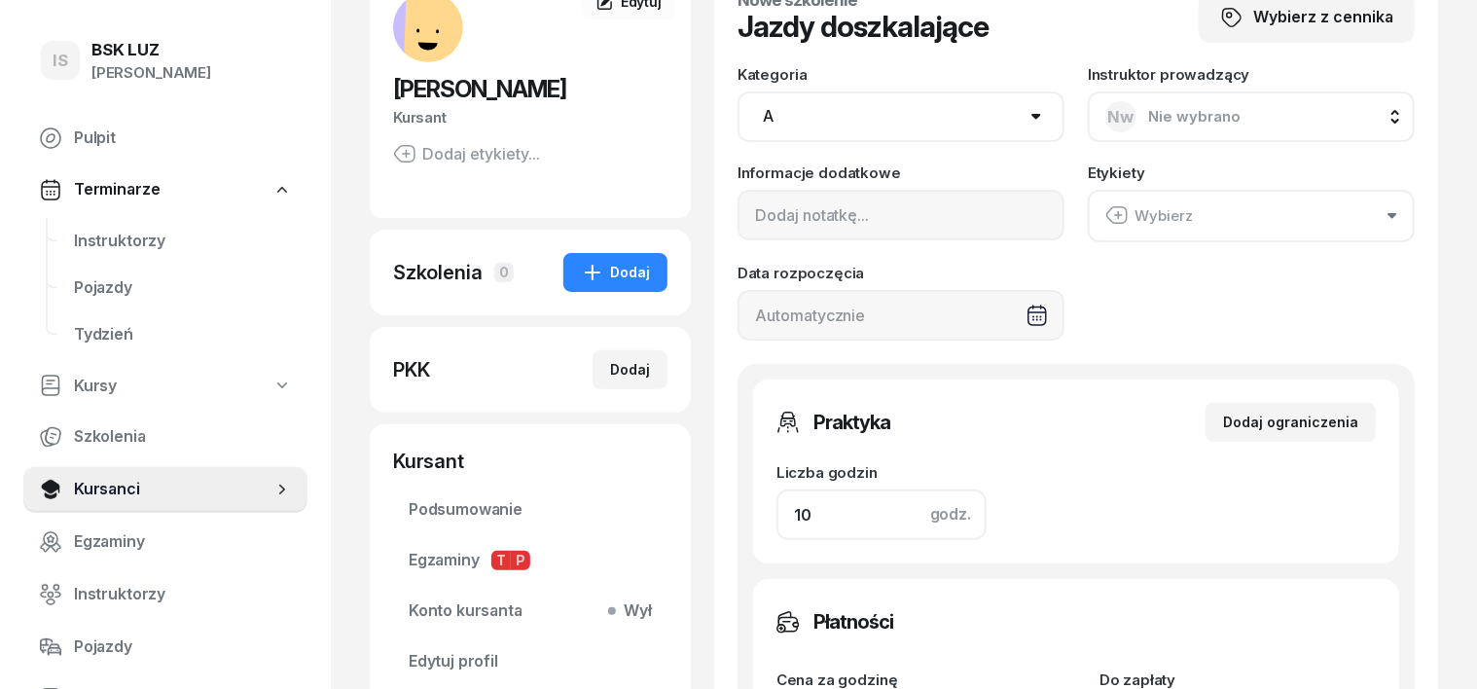
click at [777, 516] on input "10" at bounding box center [882, 515] width 210 height 51
type input "1"
type input "120"
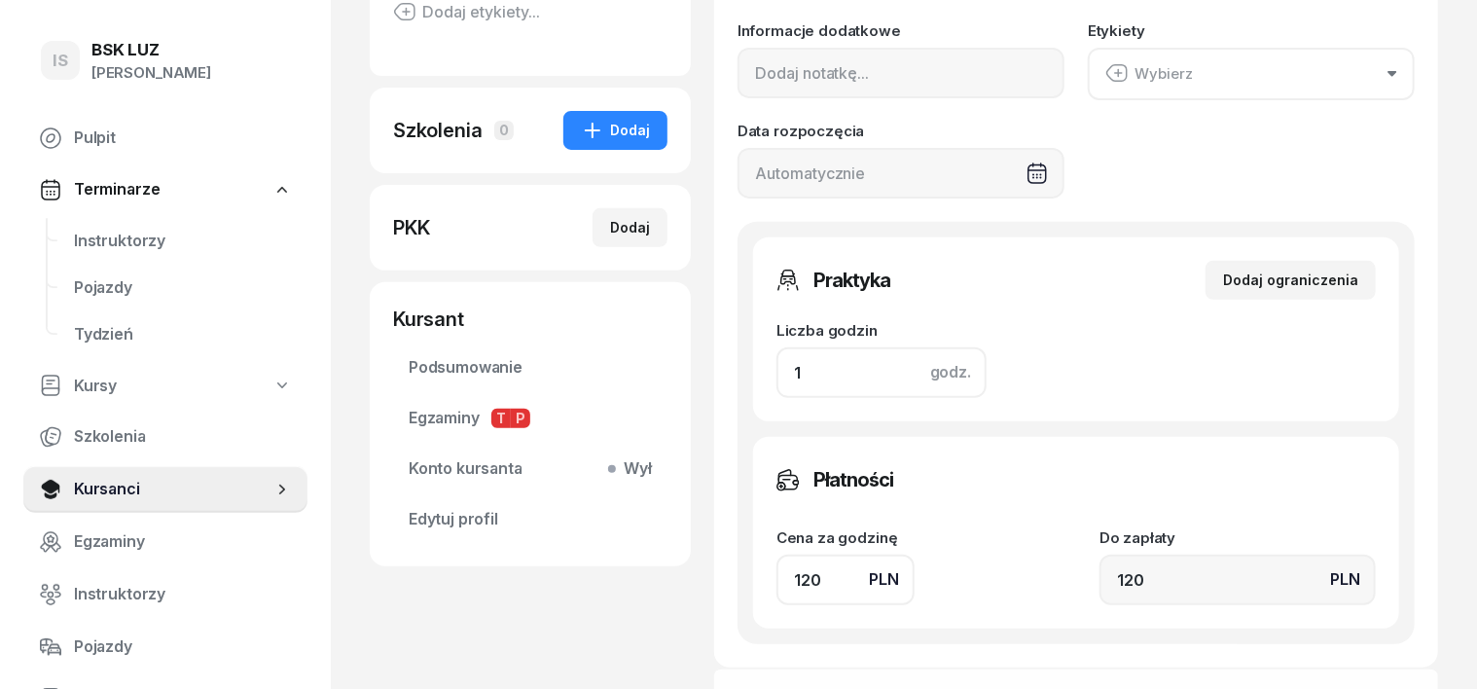
scroll to position [365, 0]
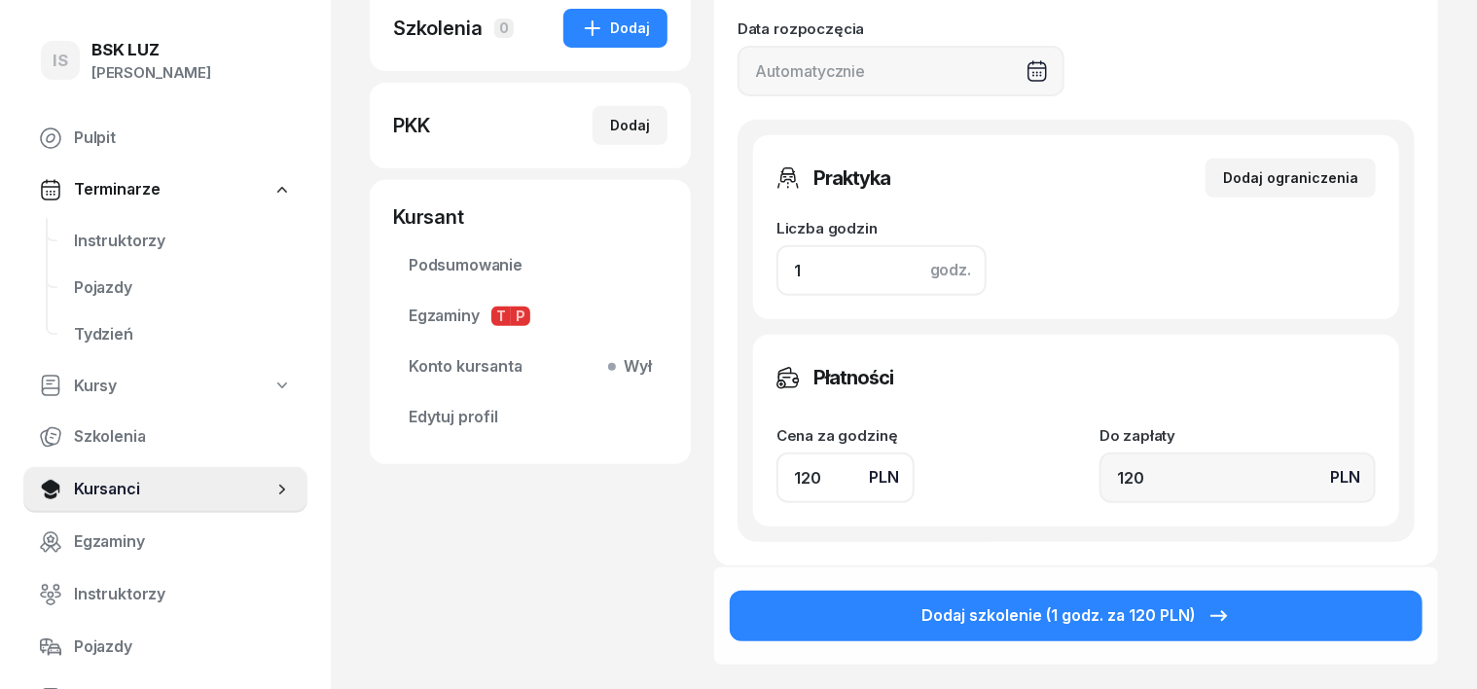
type input "1"
click at [777, 471] on input "120" at bounding box center [846, 478] width 138 height 51
type input "10"
type input "140"
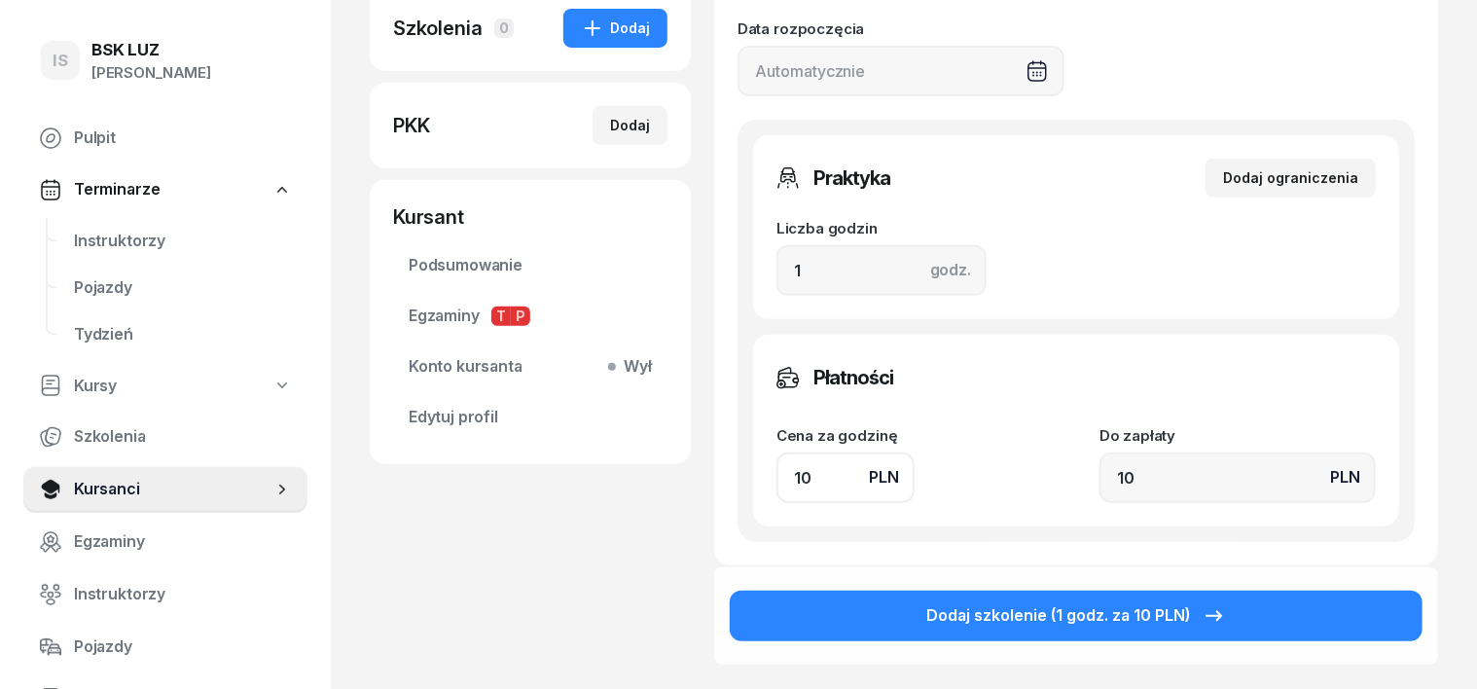
type input "140"
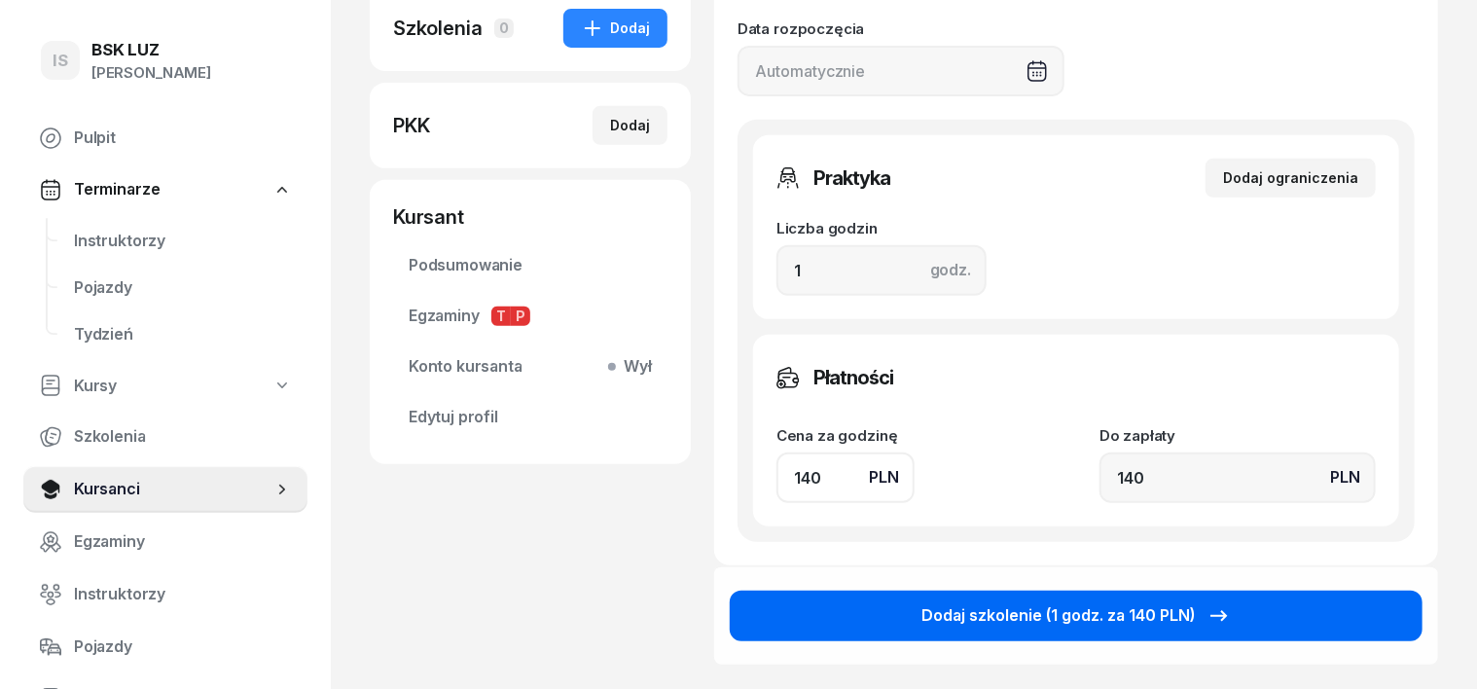
type input "140"
click at [1069, 617] on div "Dodaj szkolenie (1 godz. za 140 PLN)" at bounding box center [1077, 615] width 309 height 25
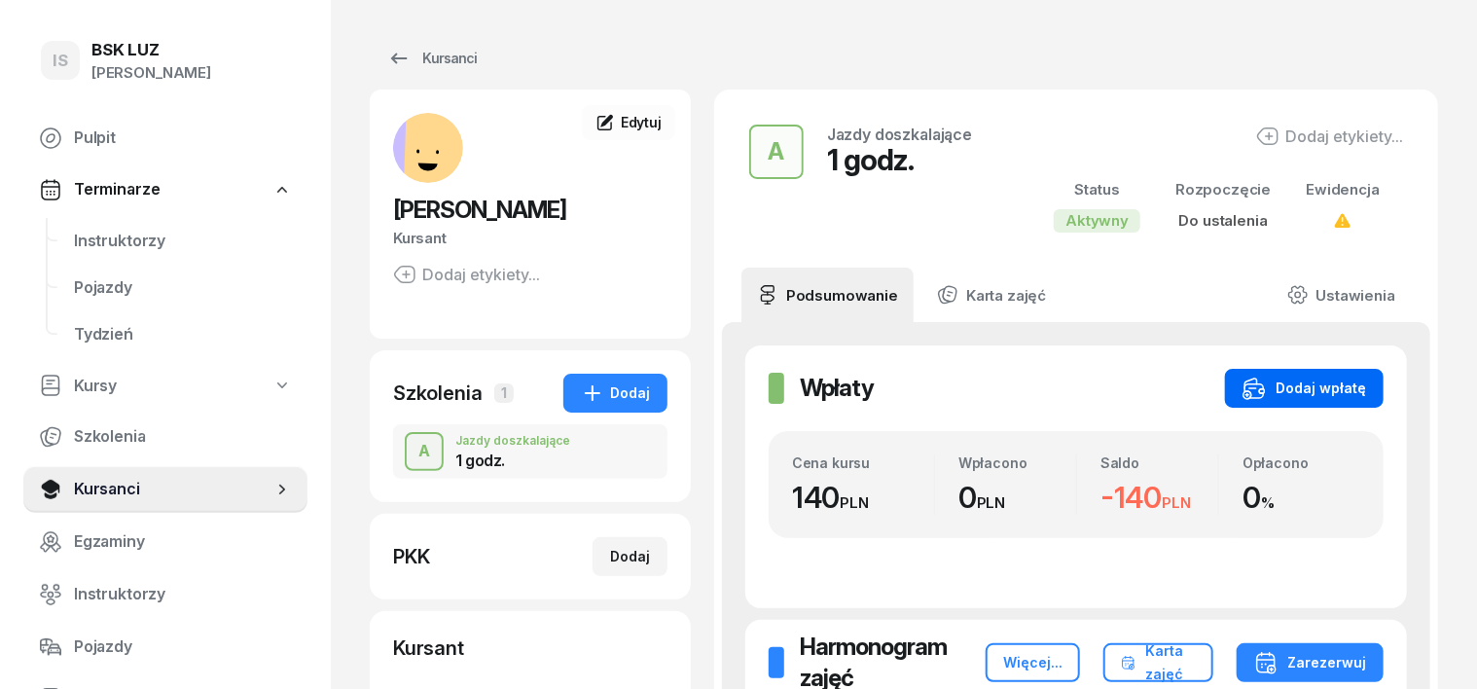
click at [1384, 375] on button "Dodaj wpłatę" at bounding box center [1304, 388] width 159 height 39
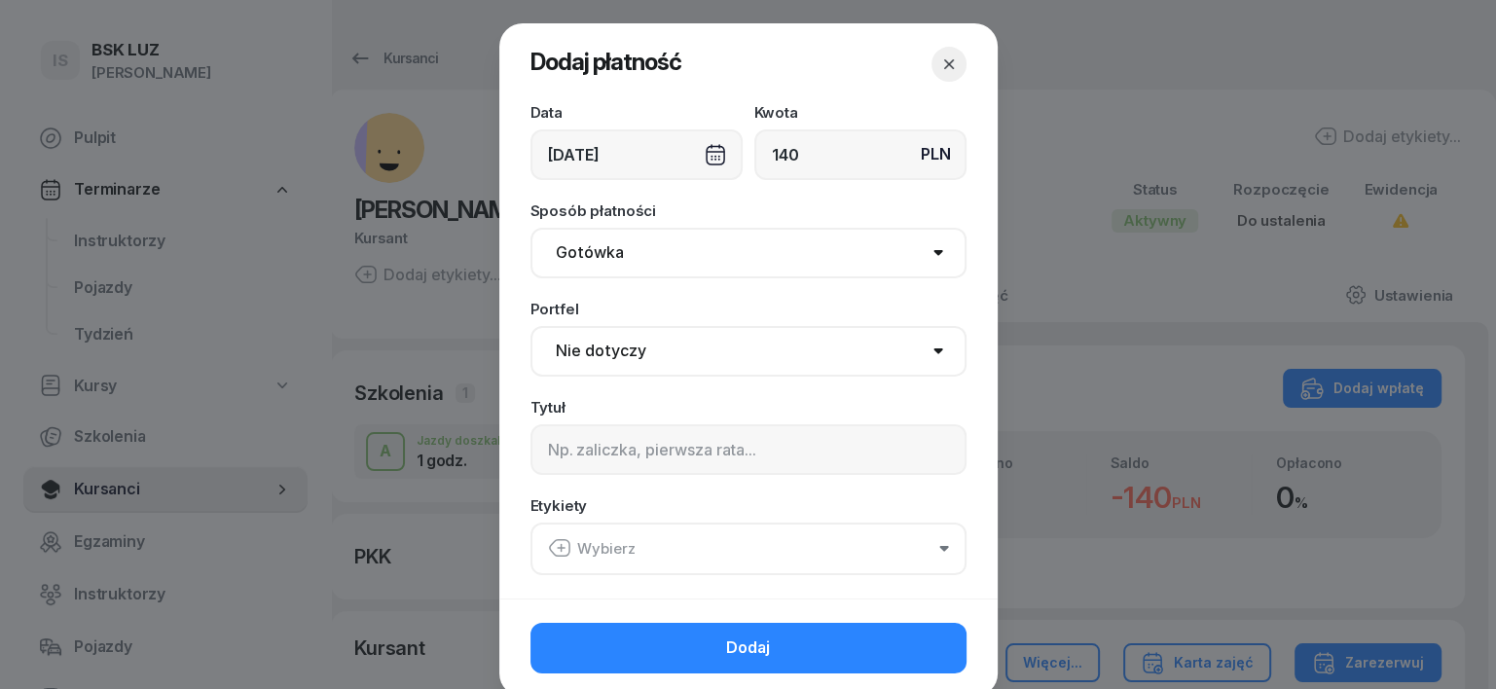
type input "140"
click at [705, 156] on div "[DATE]" at bounding box center [636, 154] width 212 height 51
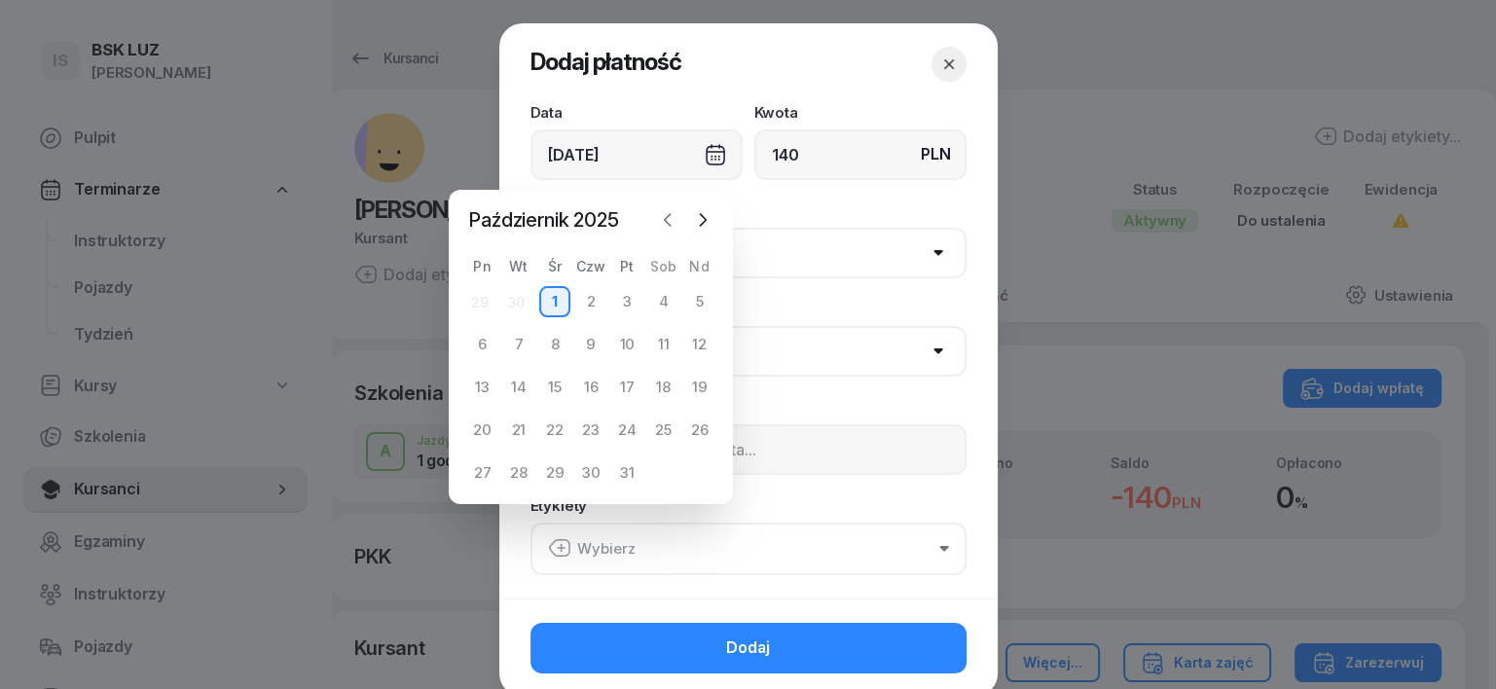
click at [668, 225] on icon "button" at bounding box center [667, 219] width 19 height 19
click at [519, 483] on div "30" at bounding box center [518, 472] width 31 height 31
type input "[DATE]"
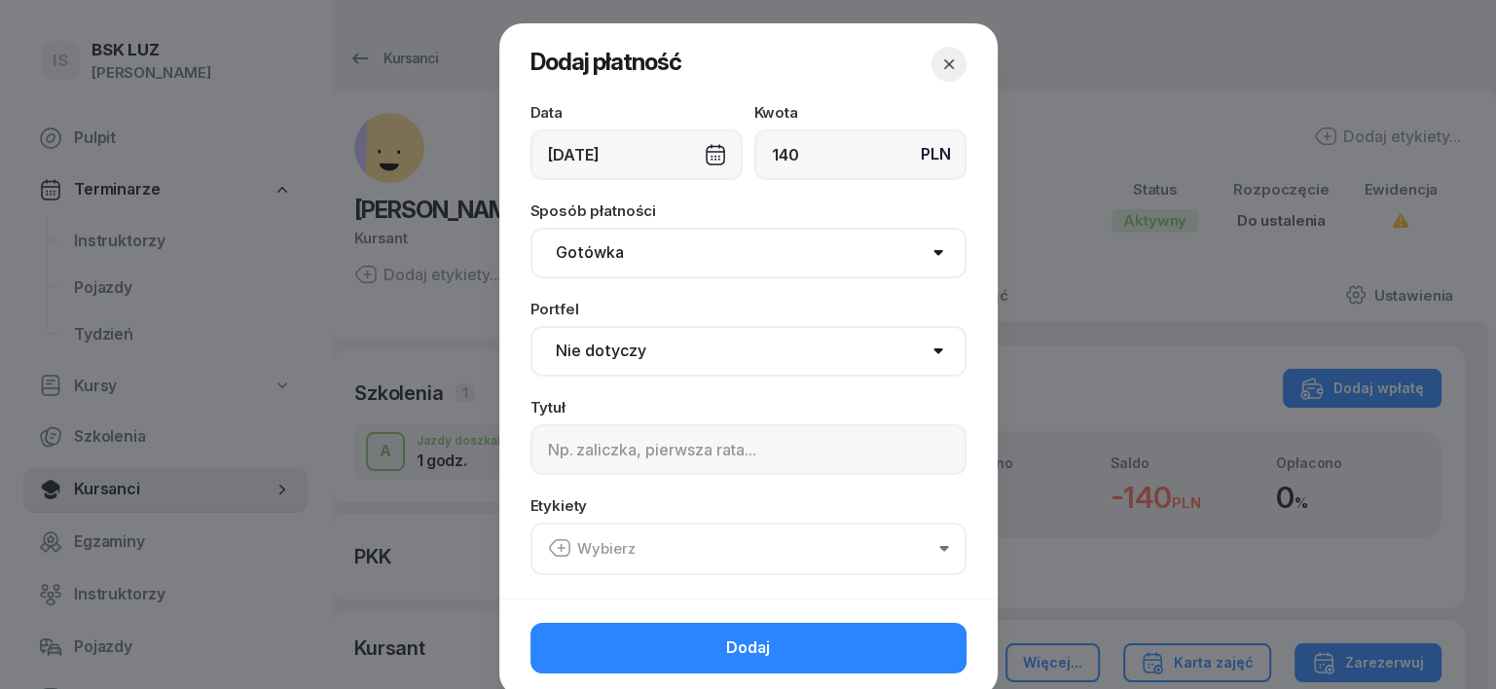
click at [571, 344] on select "Nie dotyczy BSK Kawiory MotoLUZ Kawiory SzkołaMOTO Kawiory BSK Skłodowska MotoL…" at bounding box center [748, 351] width 436 height 51
click at [562, 253] on select "Gotówka Karta Przelew Płatności online BLIK" at bounding box center [748, 253] width 436 height 51
select select "transfer"
click at [530, 228] on select "Gotówka Karta Przelew Płatności online BLIK" at bounding box center [748, 253] width 436 height 51
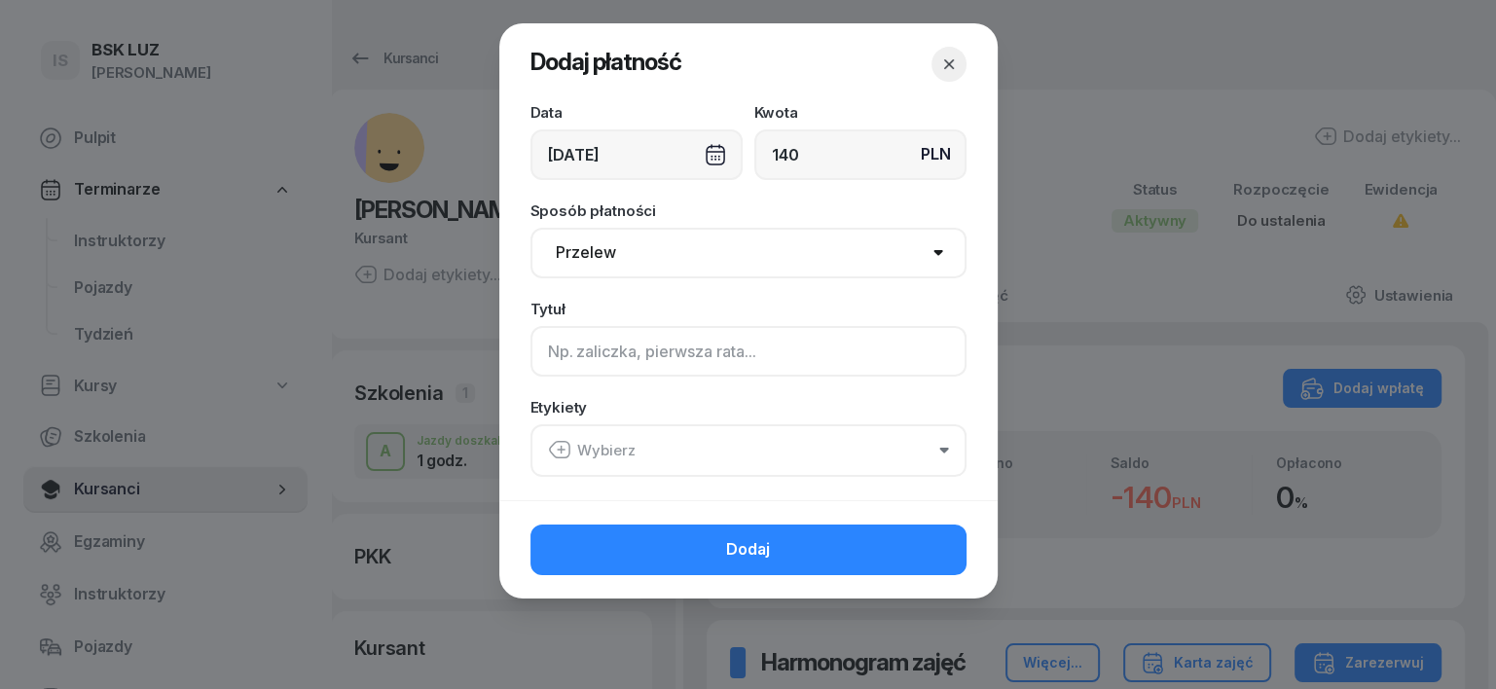
click at [554, 351] on input at bounding box center [748, 351] width 436 height 51
type input "A"
click at [556, 455] on icon "button" at bounding box center [559, 449] width 23 height 23
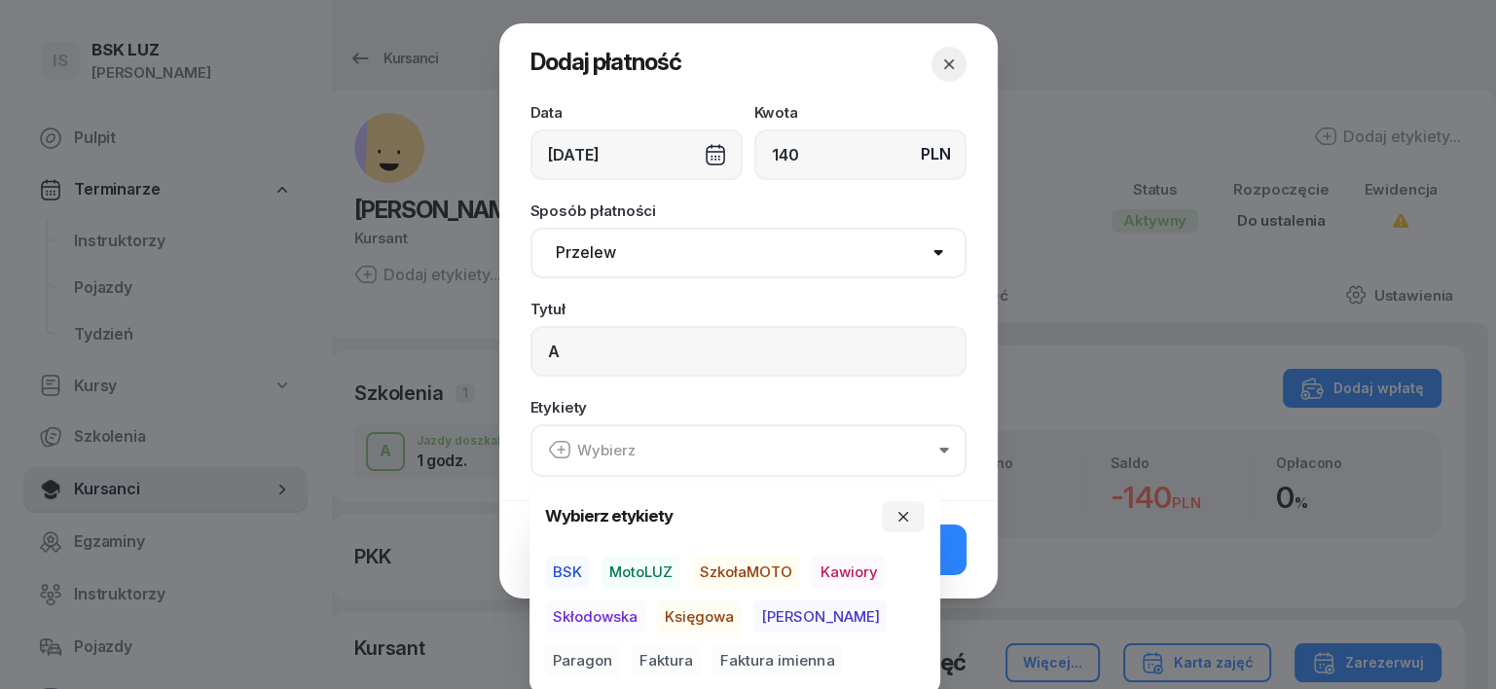
click at [768, 567] on span "SzkołaMOTO" at bounding box center [746, 572] width 108 height 33
drag, startPoint x: 775, startPoint y: 611, endPoint x: 824, endPoint y: 606, distance: 49.9
click at [778, 613] on span "[PERSON_NAME]" at bounding box center [819, 616] width 133 height 33
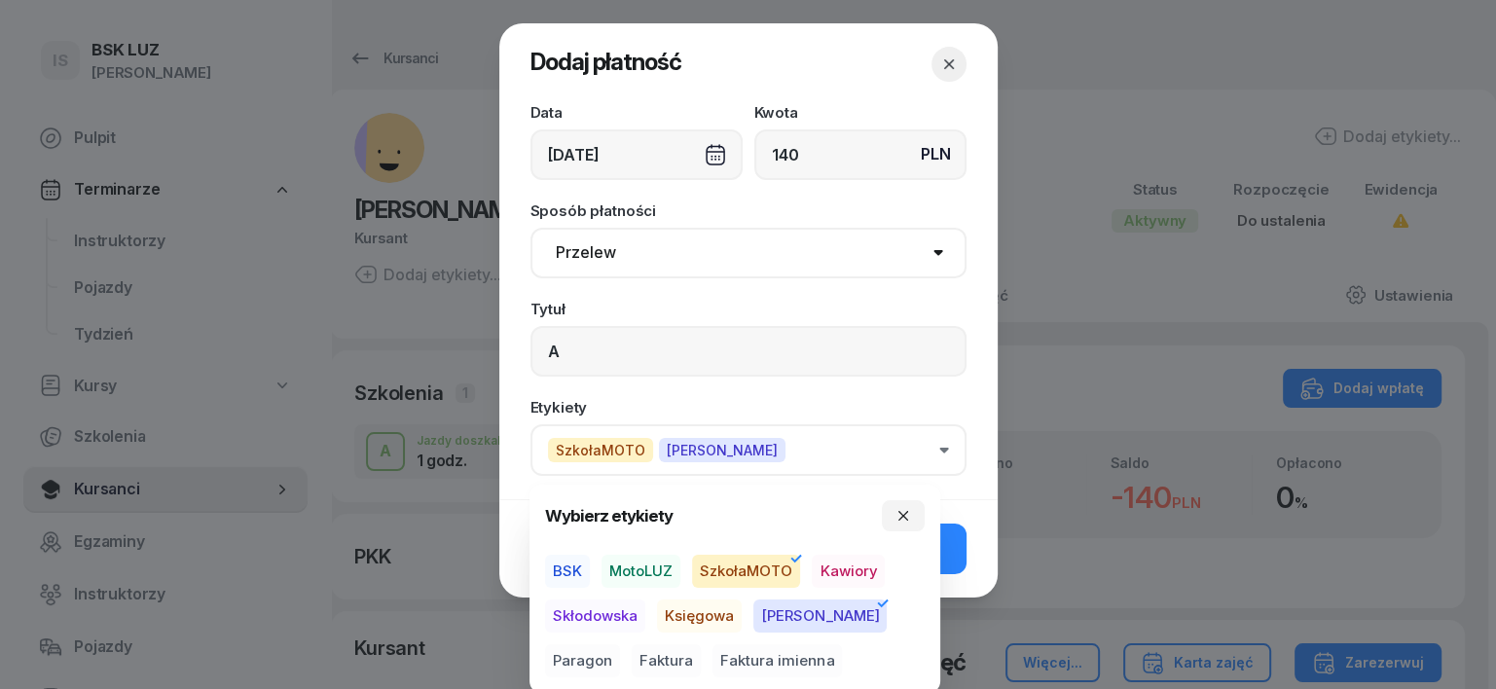
click at [620, 644] on span "Paragon" at bounding box center [582, 660] width 75 height 33
click at [903, 514] on icon "button" at bounding box center [903, 516] width 16 height 16
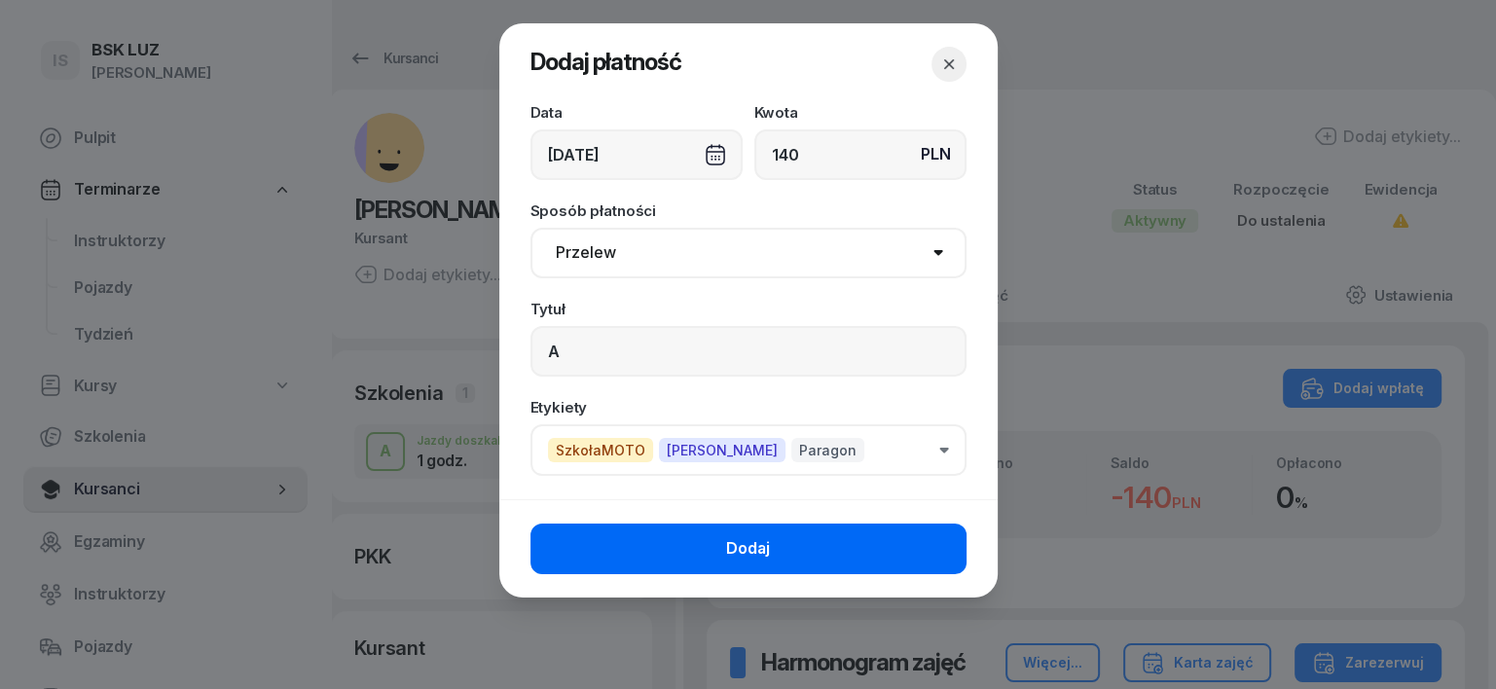
click at [936, 541] on button "Dodaj" at bounding box center [748, 549] width 436 height 51
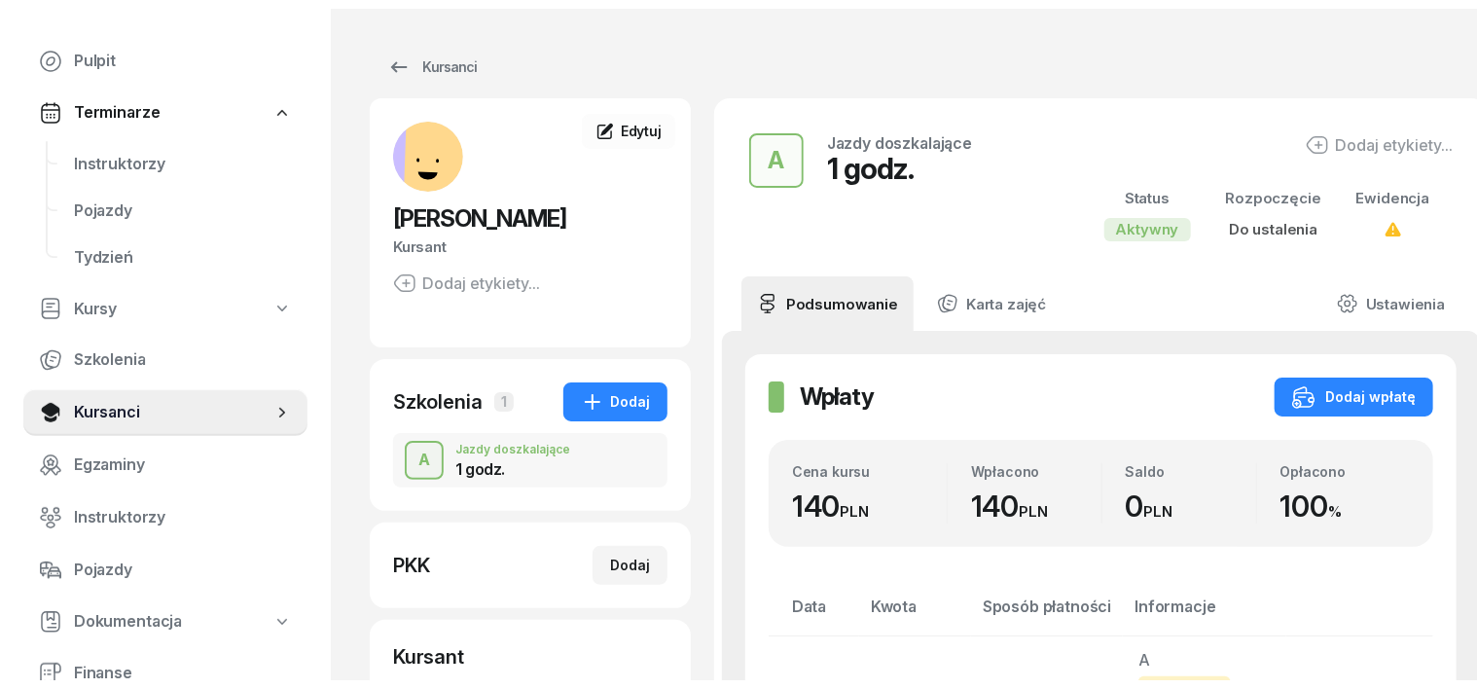
scroll to position [121, 0]
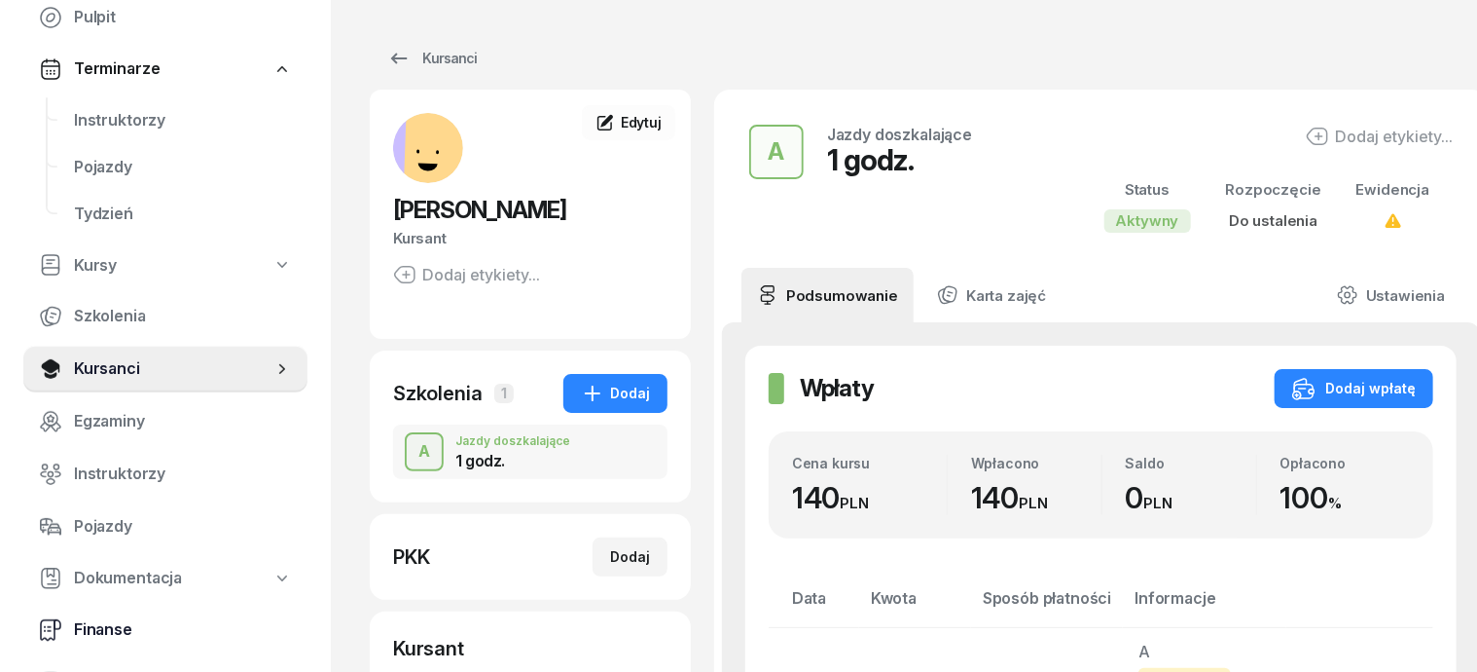
click at [97, 633] on span "Finanse" at bounding box center [183, 629] width 218 height 25
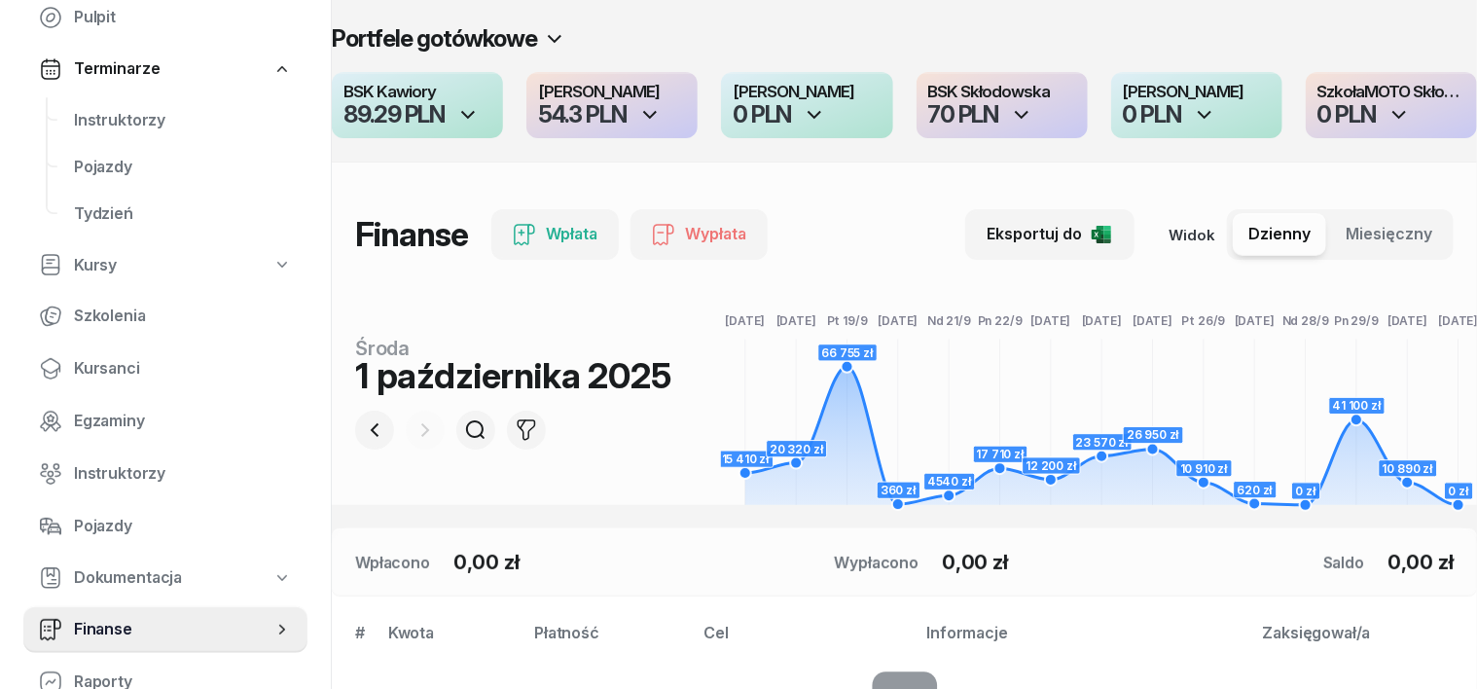
scroll to position [121, 0]
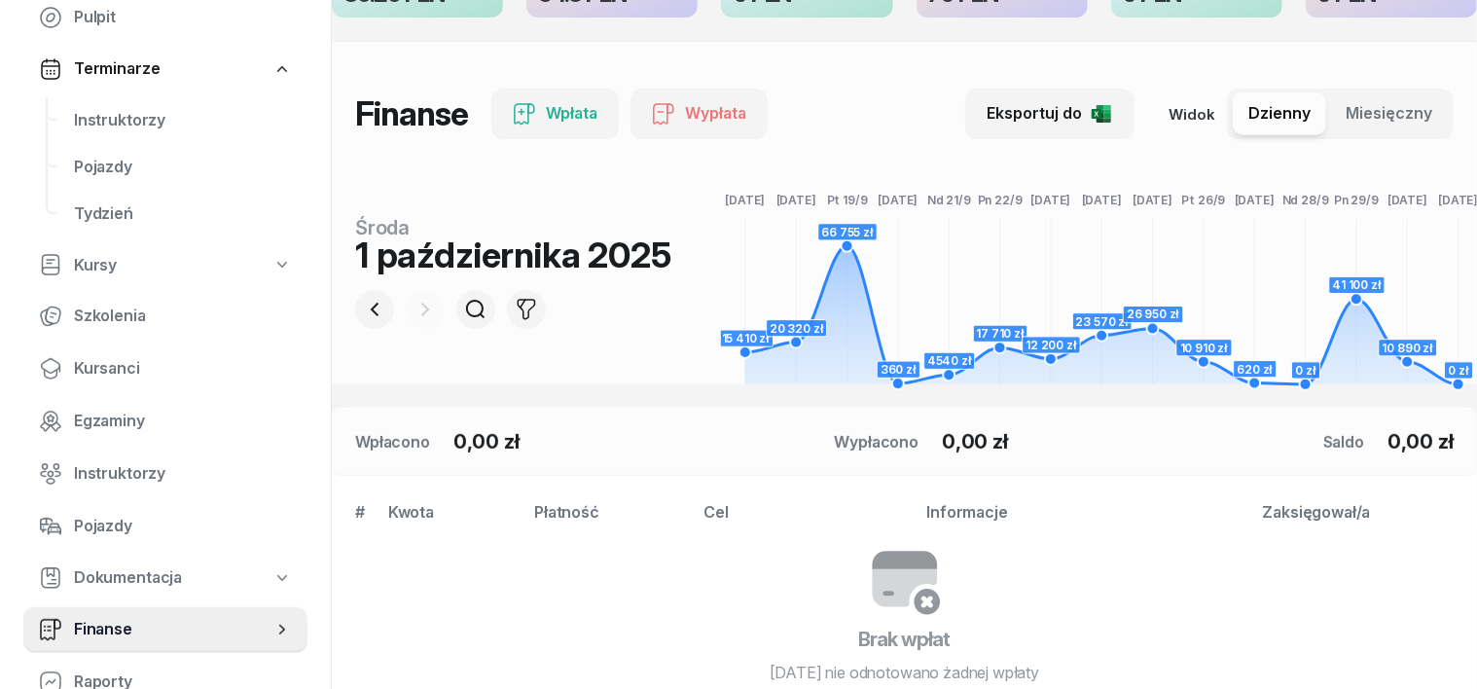
click at [406, 297] on div at bounding box center [425, 309] width 39 height 39
click at [363, 306] on icon "button" at bounding box center [374, 309] width 23 height 23
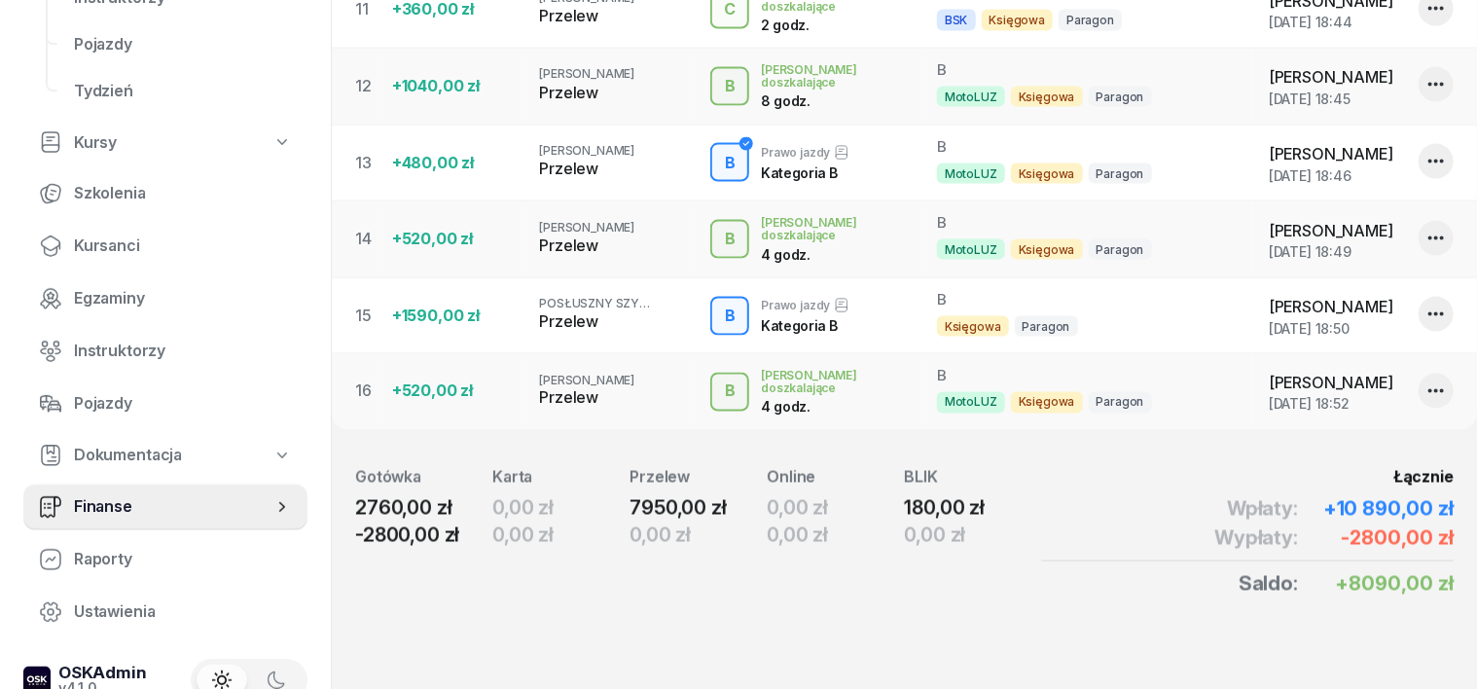
scroll to position [730, 0]
